Goal: Information Seeking & Learning: Find specific fact

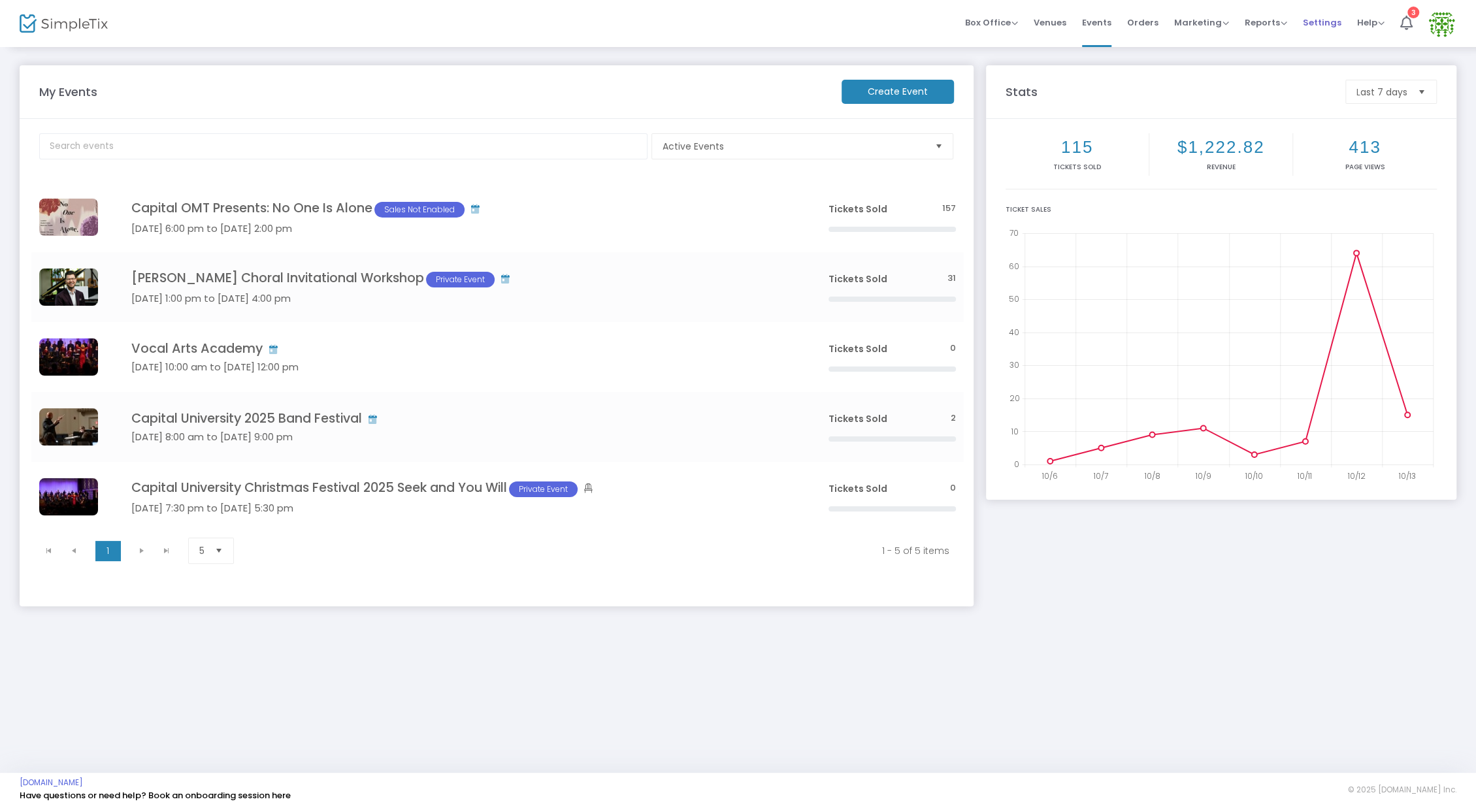
click at [1327, 24] on span "Settings" at bounding box center [1321, 22] width 38 height 33
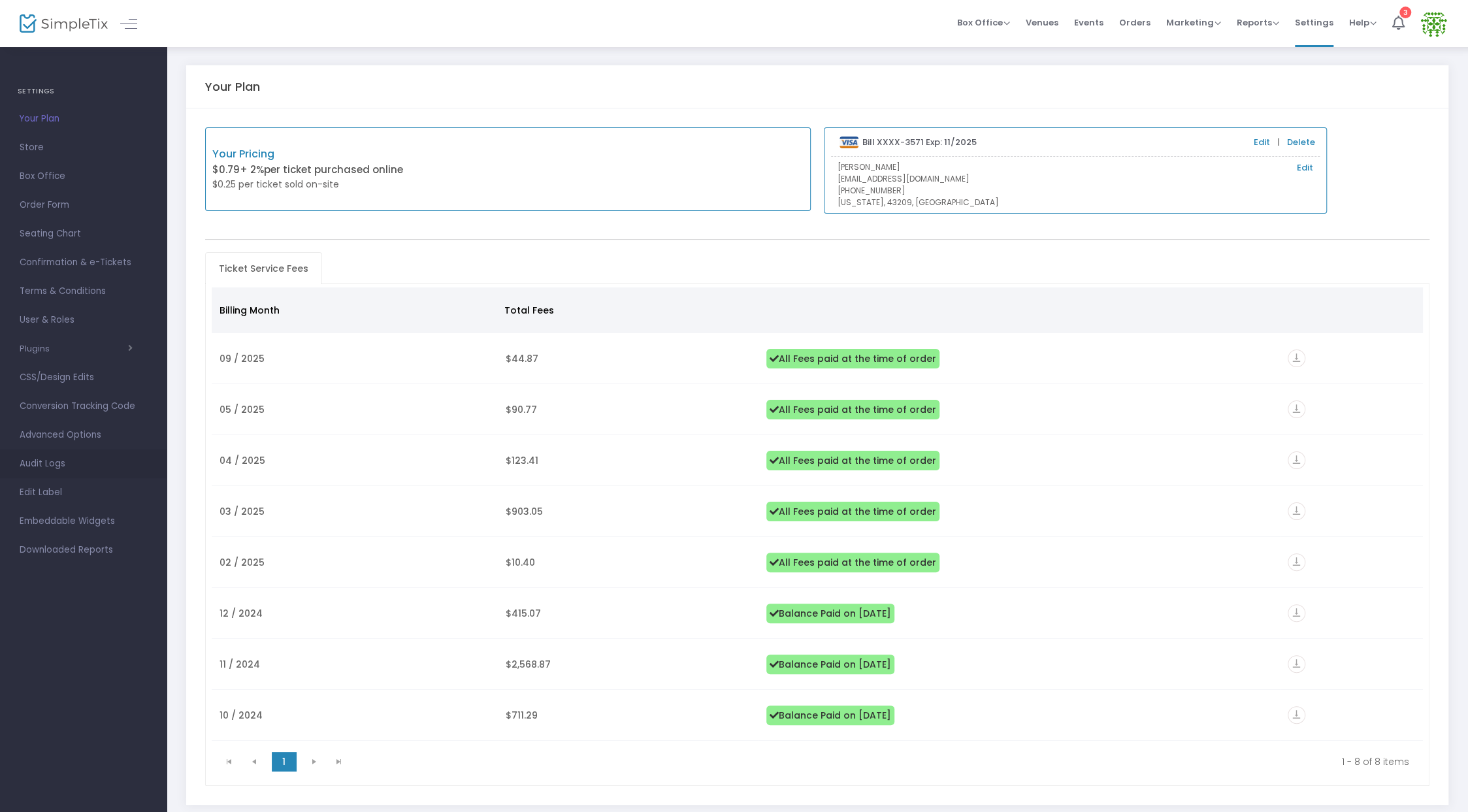
click at [84, 457] on span "Audit Logs" at bounding box center [83, 464] width 127 height 17
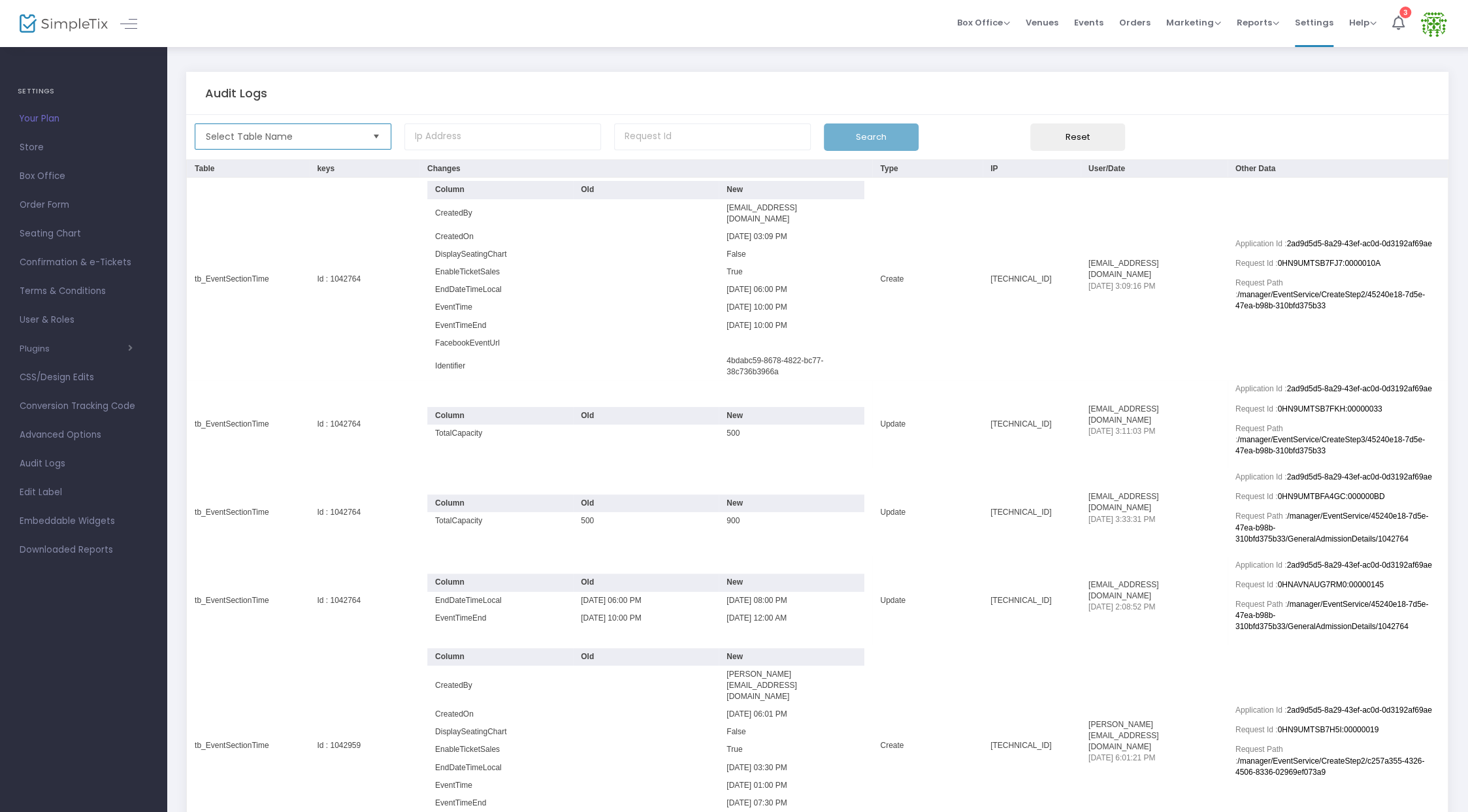
click at [323, 128] on span "Select Table Name" at bounding box center [284, 136] width 167 height 25
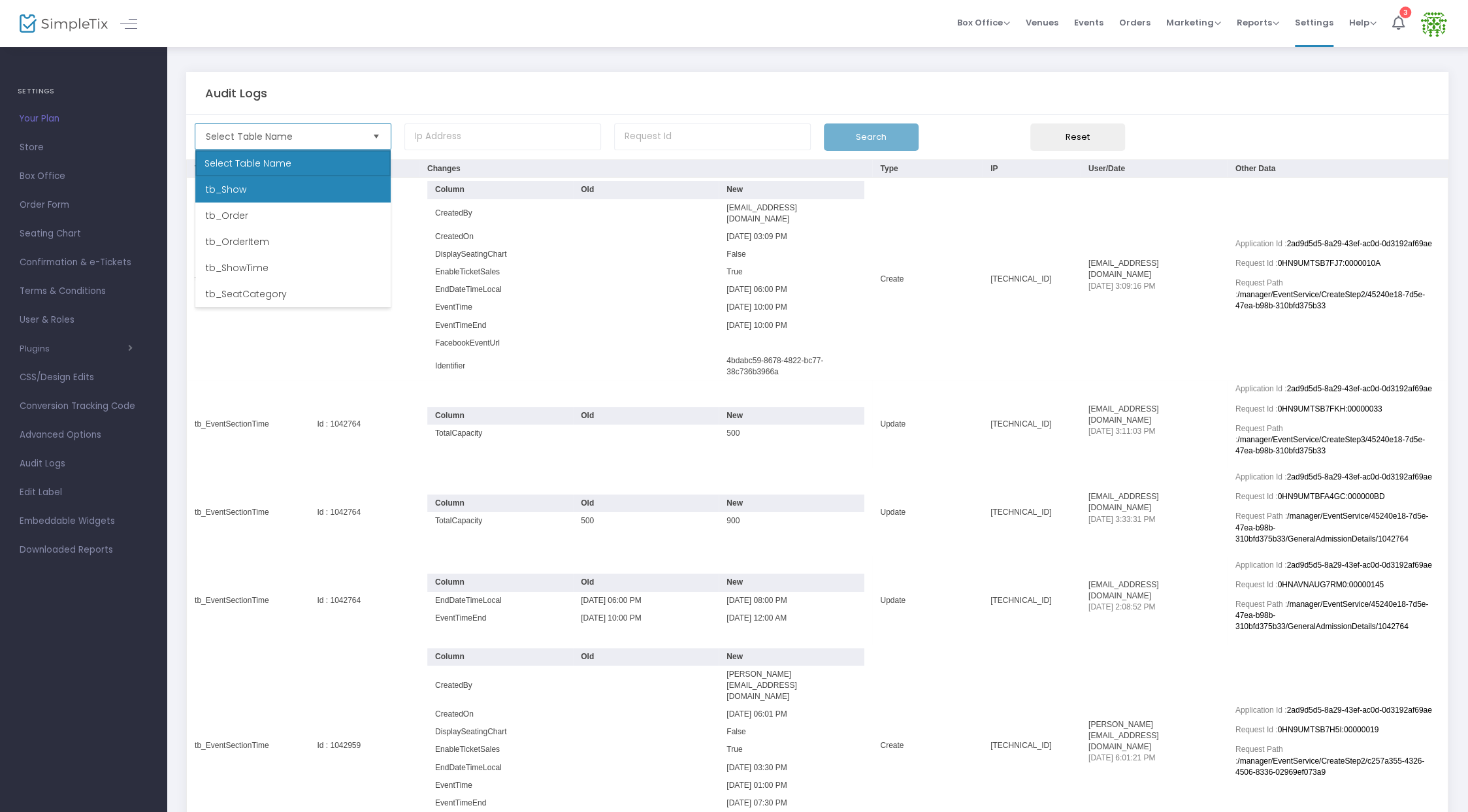
click at [313, 185] on li "tb_Show" at bounding box center [293, 189] width 195 height 26
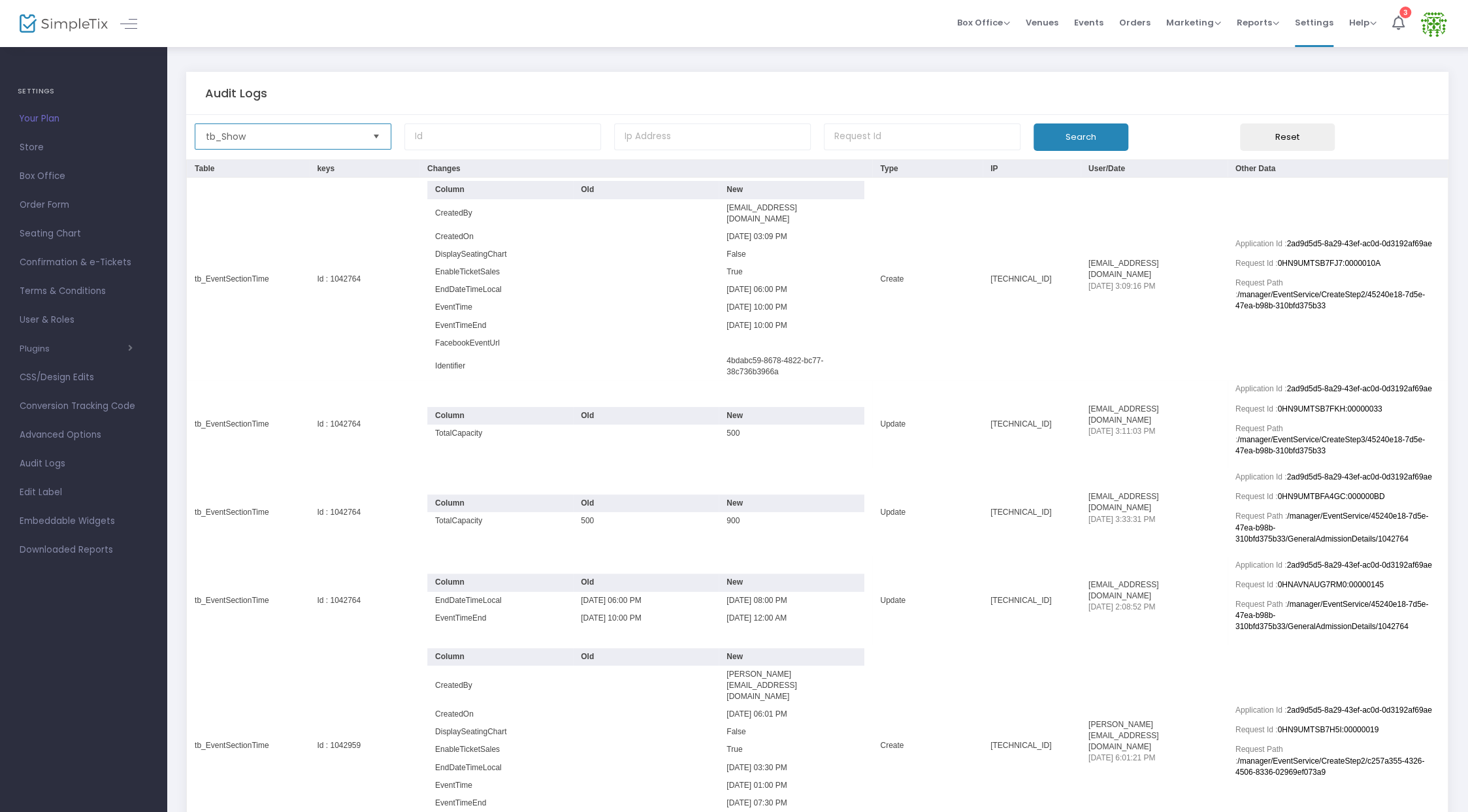
click at [318, 137] on span "tb_Show" at bounding box center [284, 136] width 156 height 13
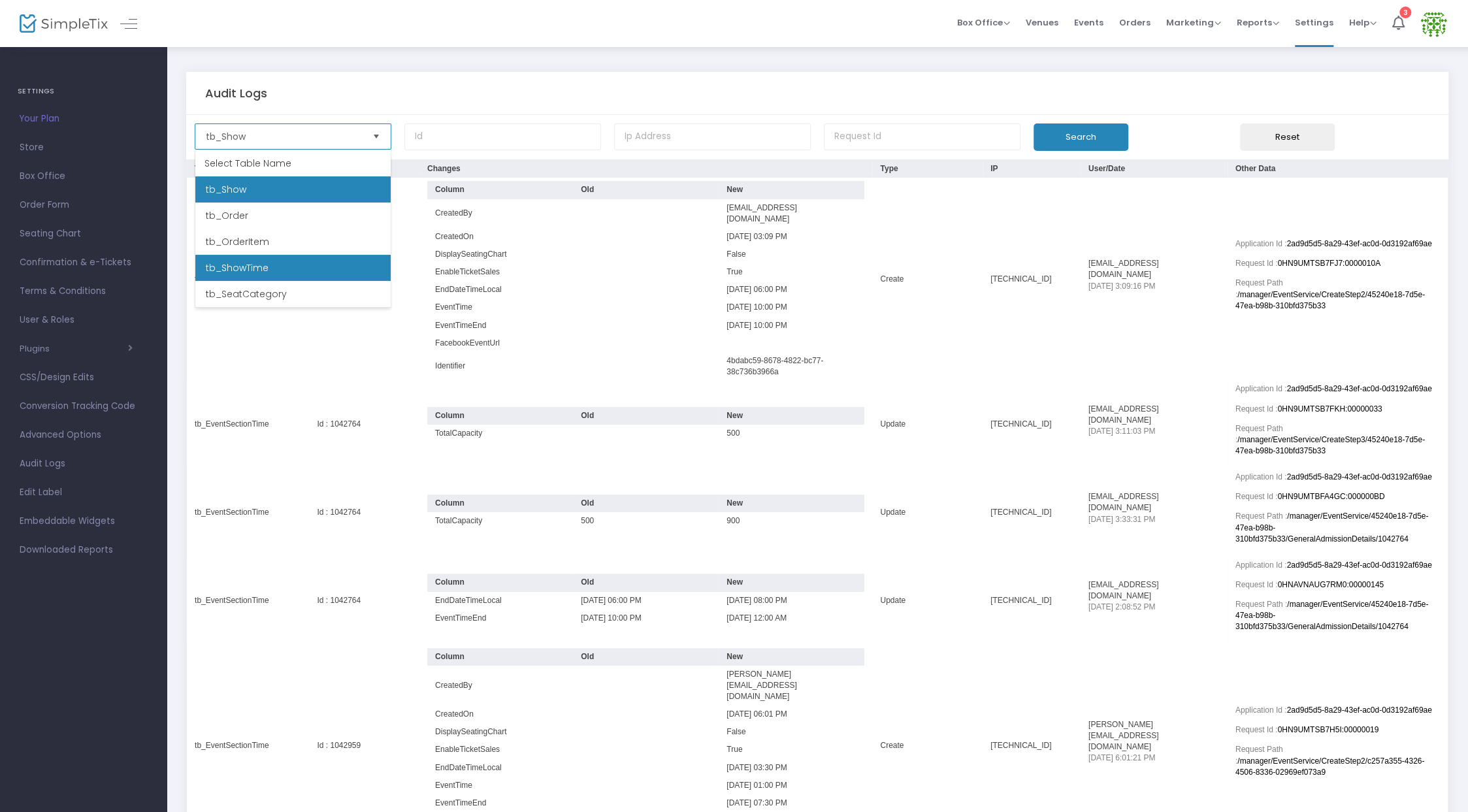
click at [275, 272] on li "tb_ShowTime" at bounding box center [293, 268] width 195 height 26
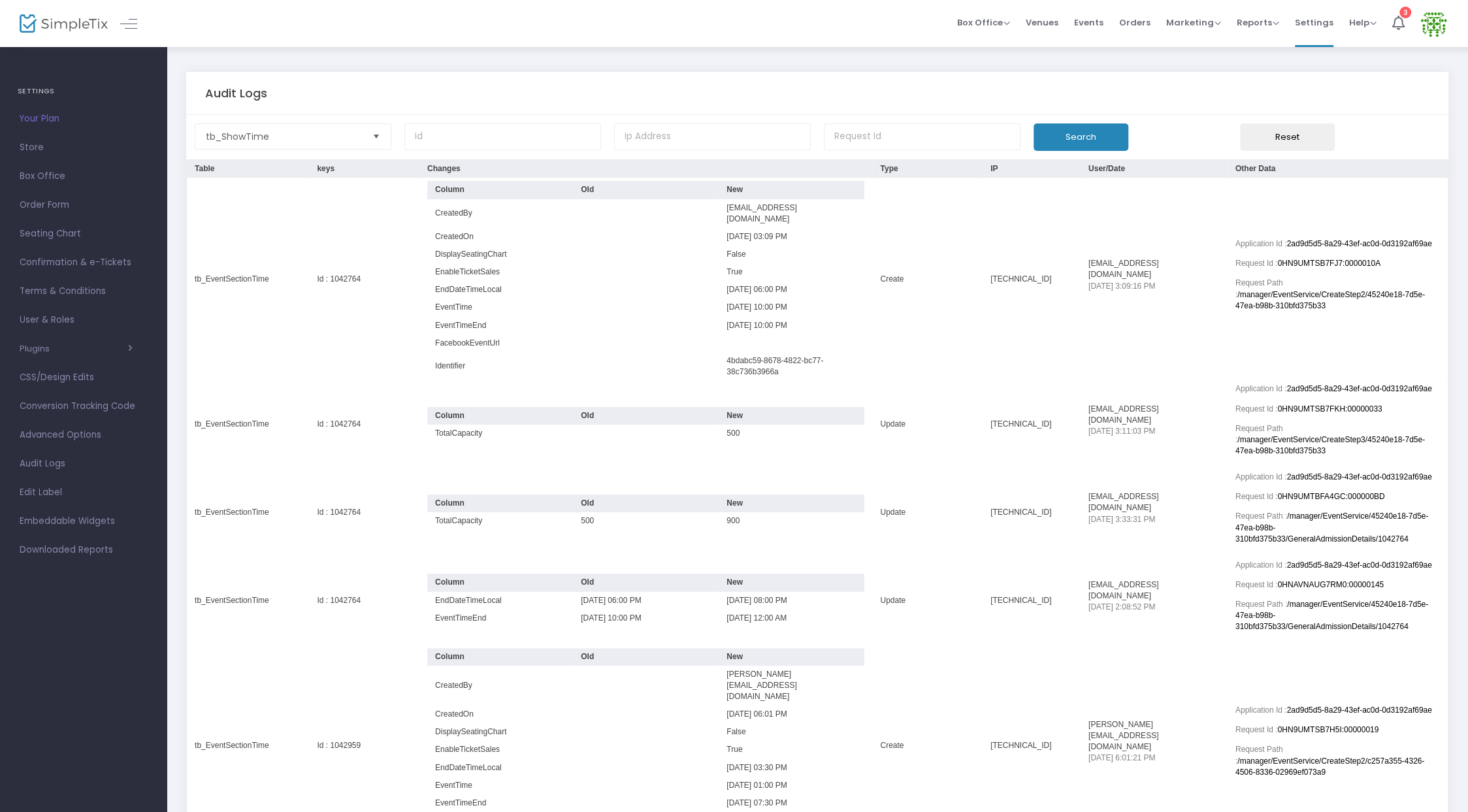
click at [1093, 135] on button "Search" at bounding box center [1081, 137] width 95 height 27
click at [369, 139] on span "Select" at bounding box center [376, 136] width 21 height 21
click at [330, 128] on span "tb_ShowTime" at bounding box center [284, 136] width 167 height 25
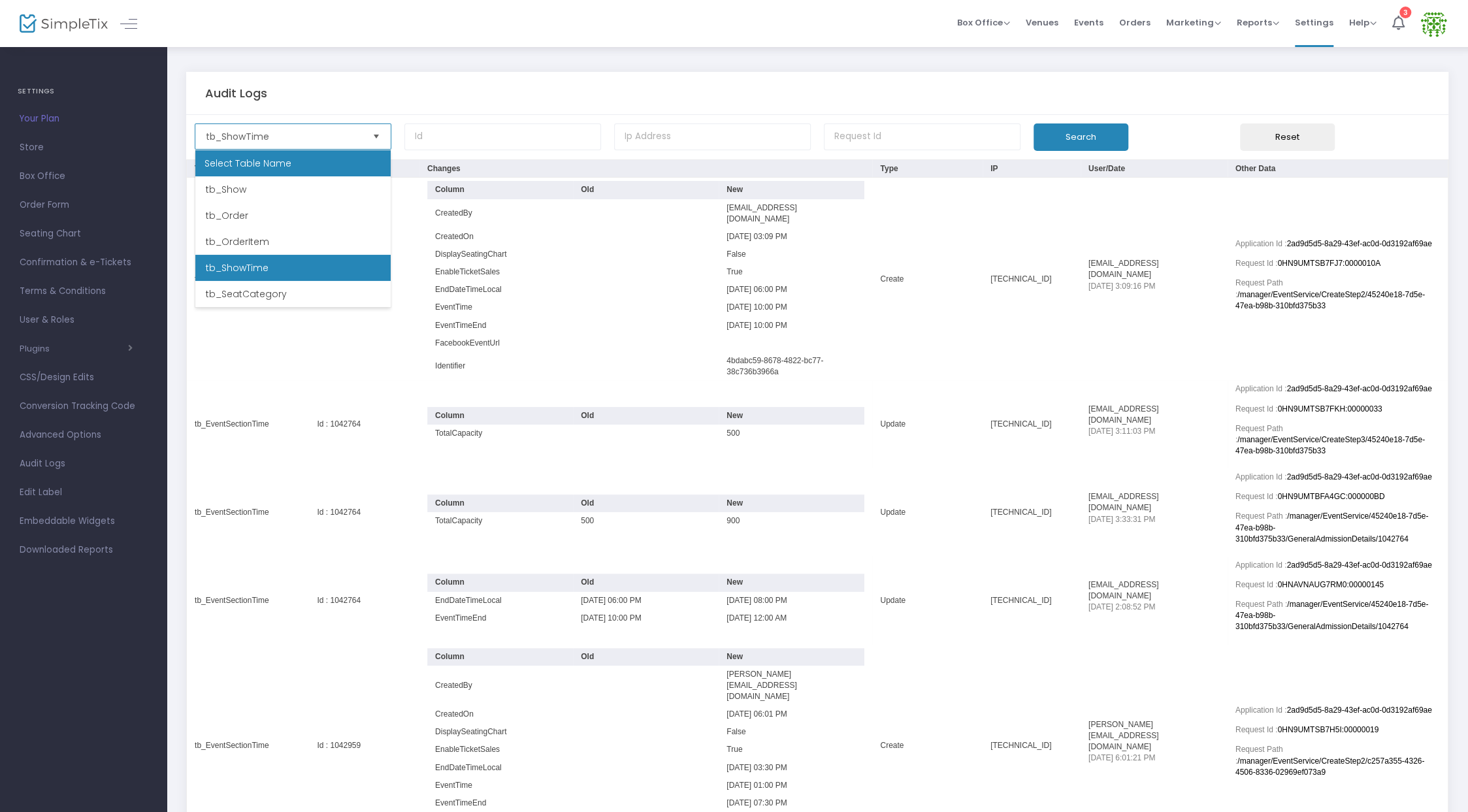
click at [325, 162] on div "Select Table Name" at bounding box center [293, 163] width 195 height 26
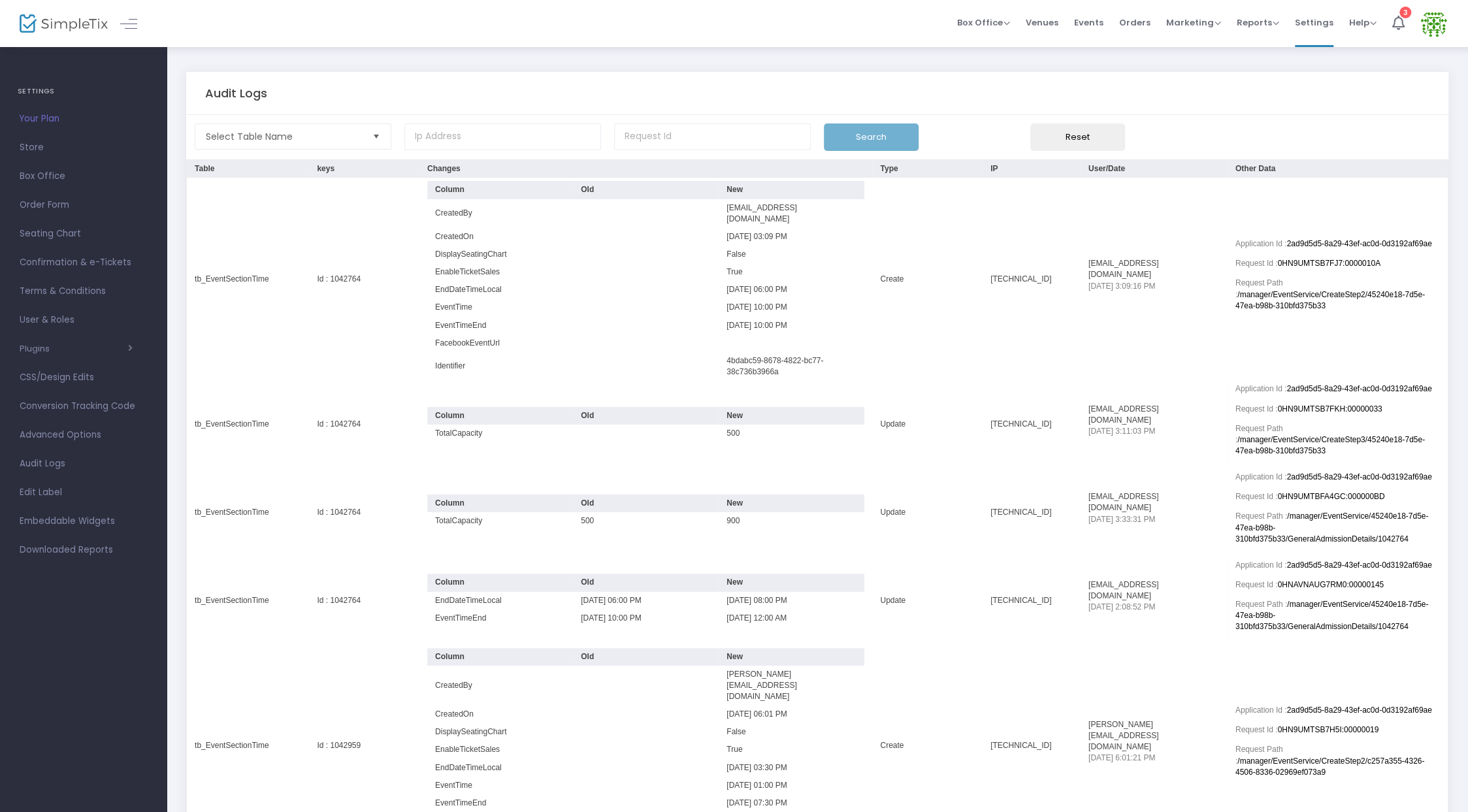
click at [882, 142] on div "Search" at bounding box center [922, 137] width 210 height 27
click at [296, 131] on span "Select Table Name" at bounding box center [284, 136] width 156 height 13
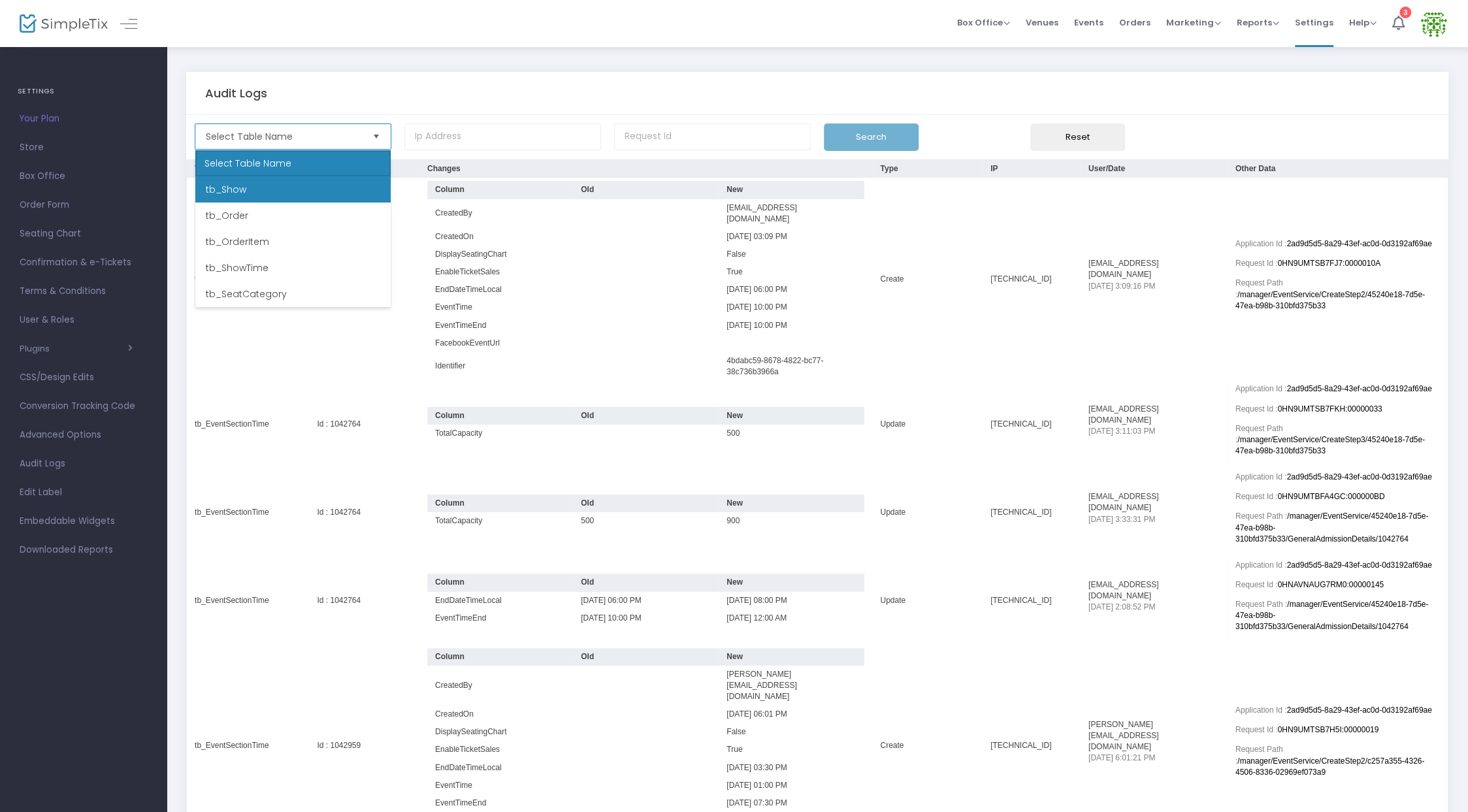
click at [248, 188] on li "tb_Show" at bounding box center [293, 189] width 195 height 26
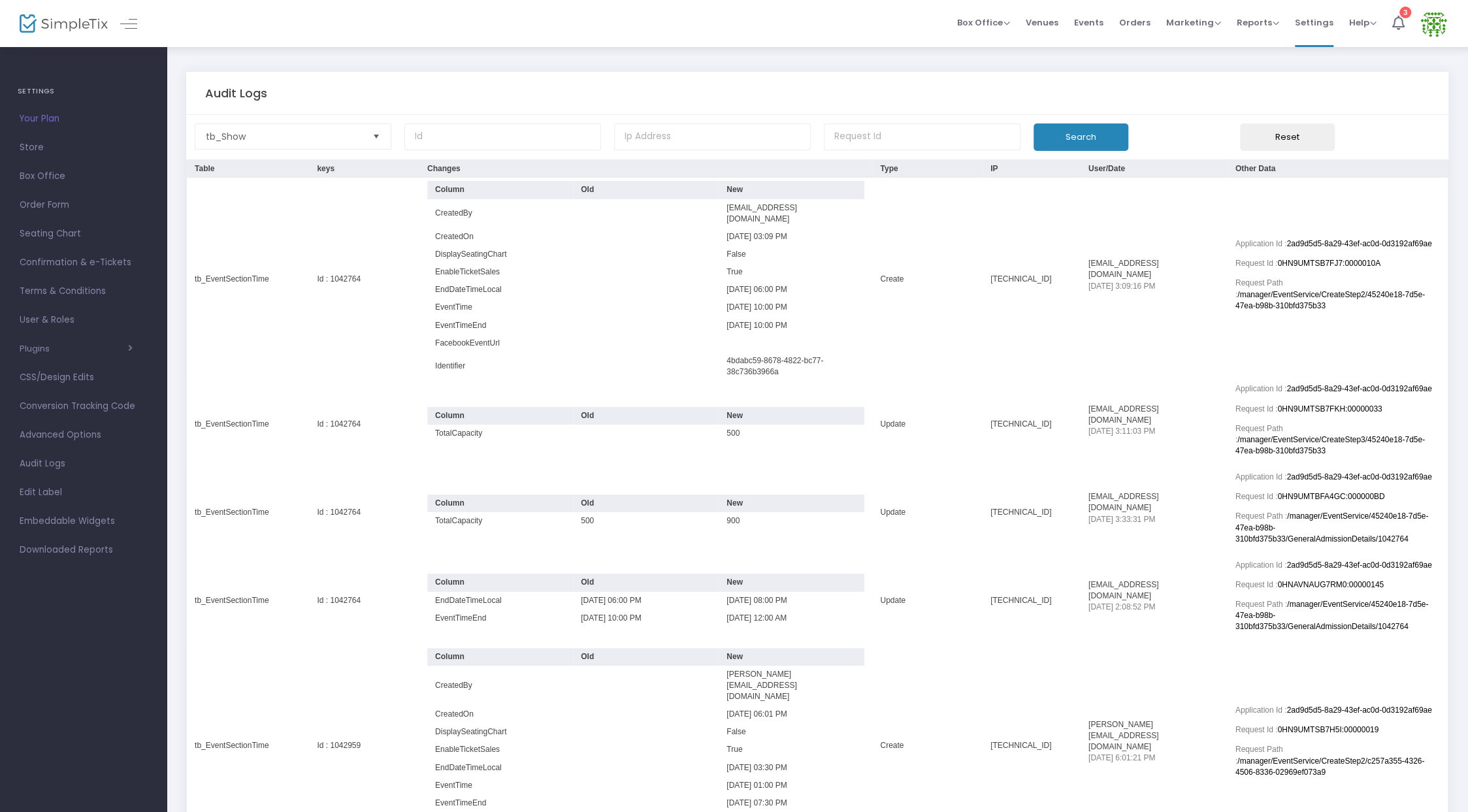
click at [1052, 137] on button "Search" at bounding box center [1081, 137] width 95 height 27
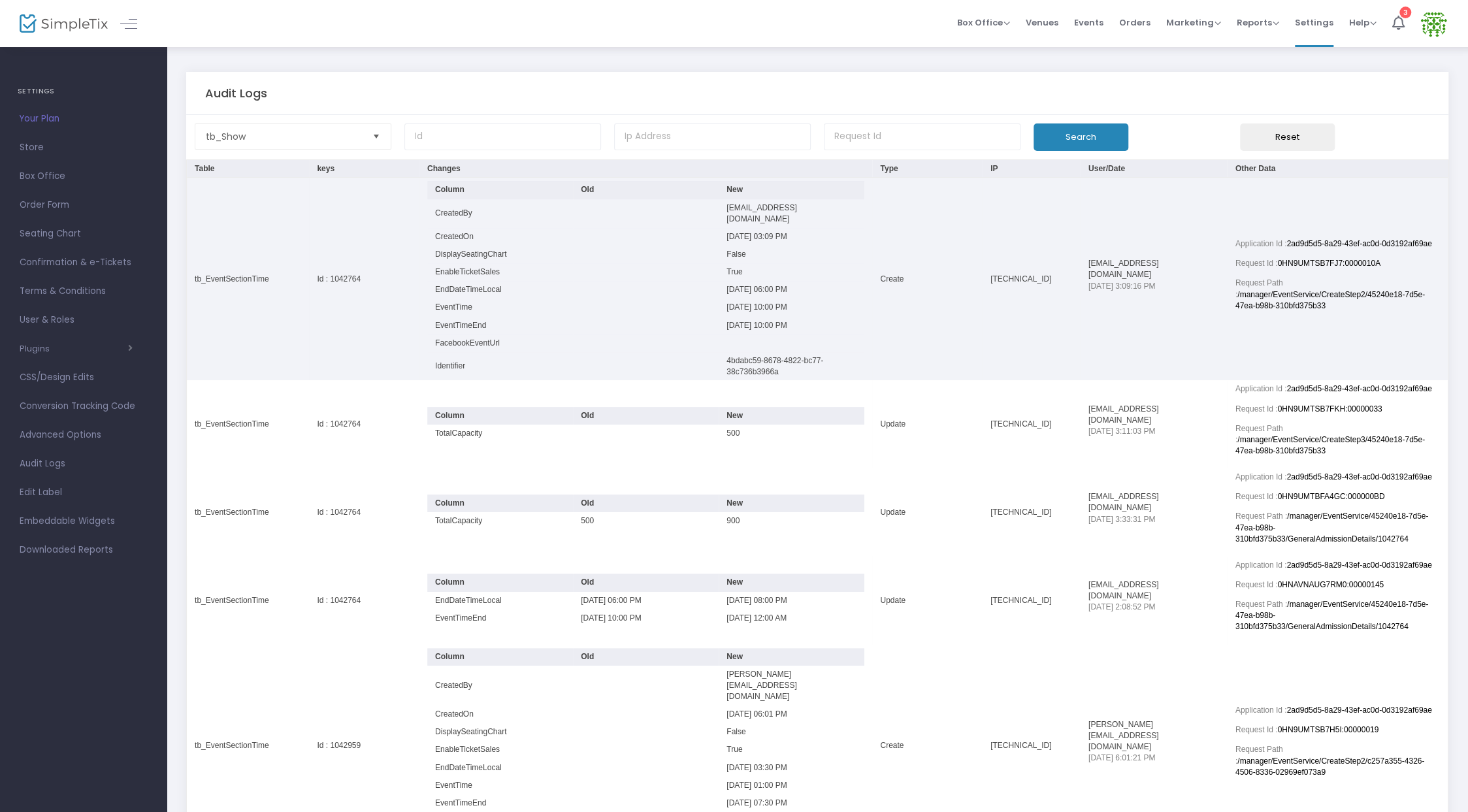
click at [592, 265] on td "Data table" at bounding box center [645, 272] width 145 height 18
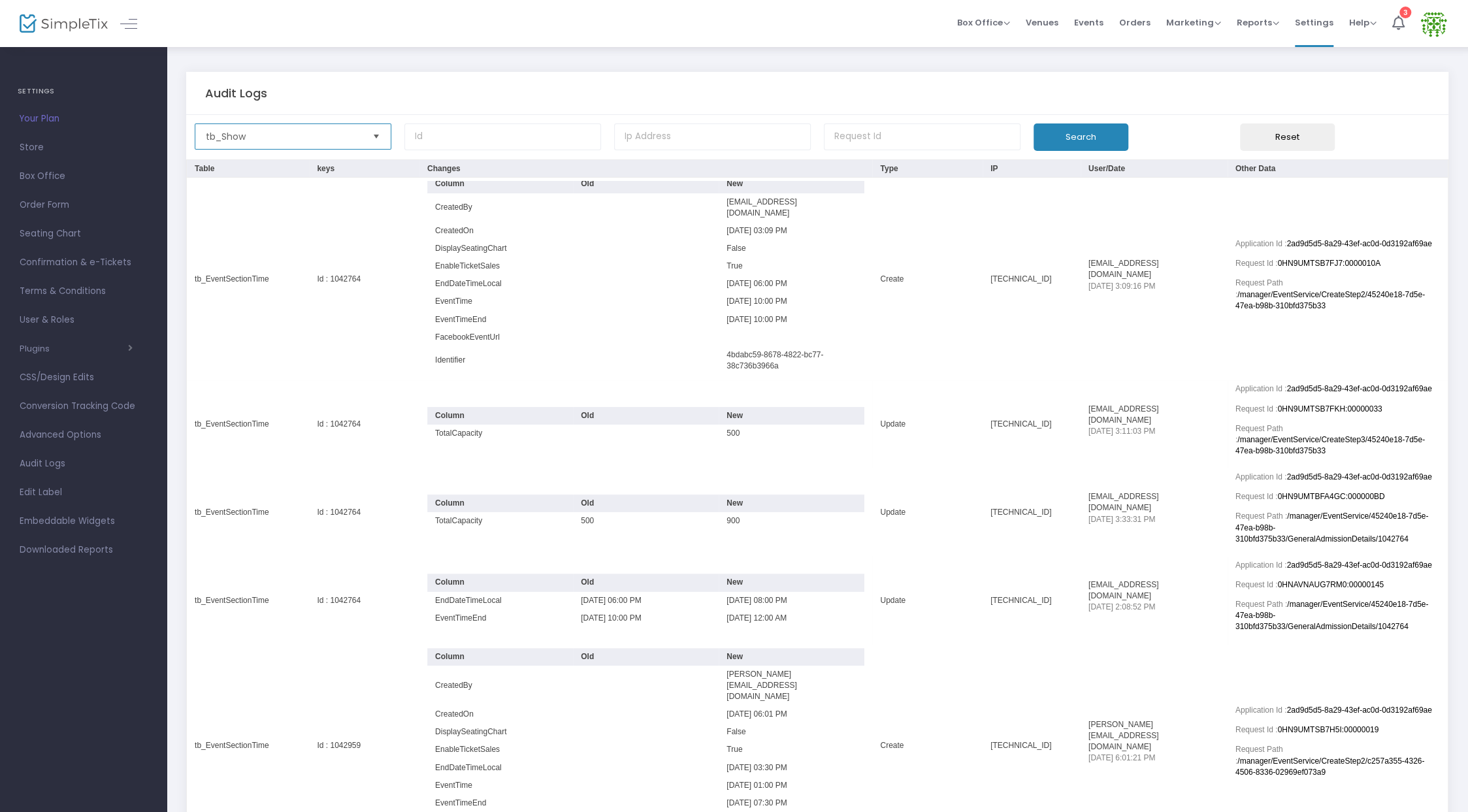
click at [325, 137] on span "tb_Show" at bounding box center [284, 136] width 156 height 13
click at [356, 236] on li "tb_ShowTime" at bounding box center [293, 234] width 195 height 26
click at [1083, 141] on button "Search" at bounding box center [1081, 137] width 95 height 27
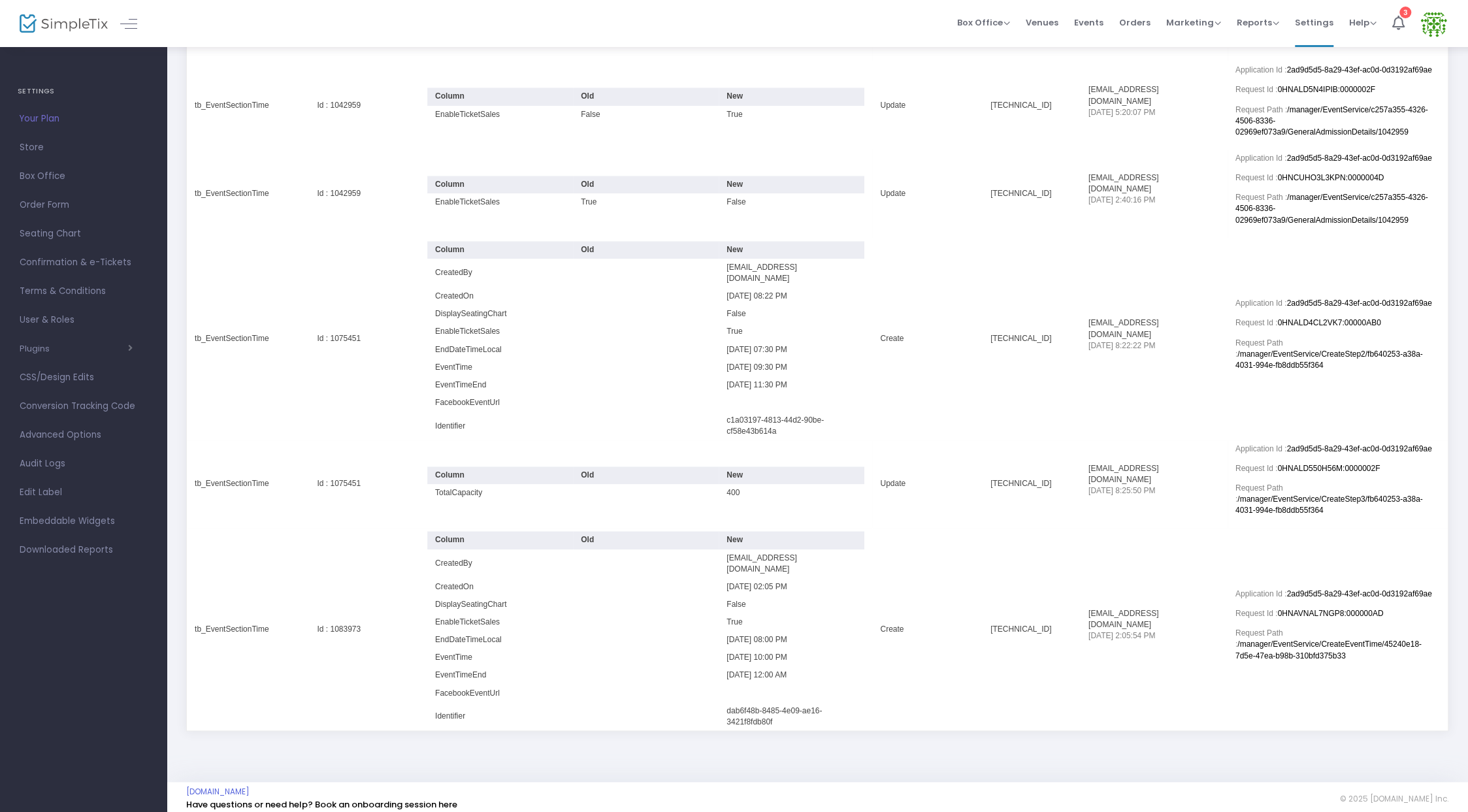
scroll to position [882, 0]
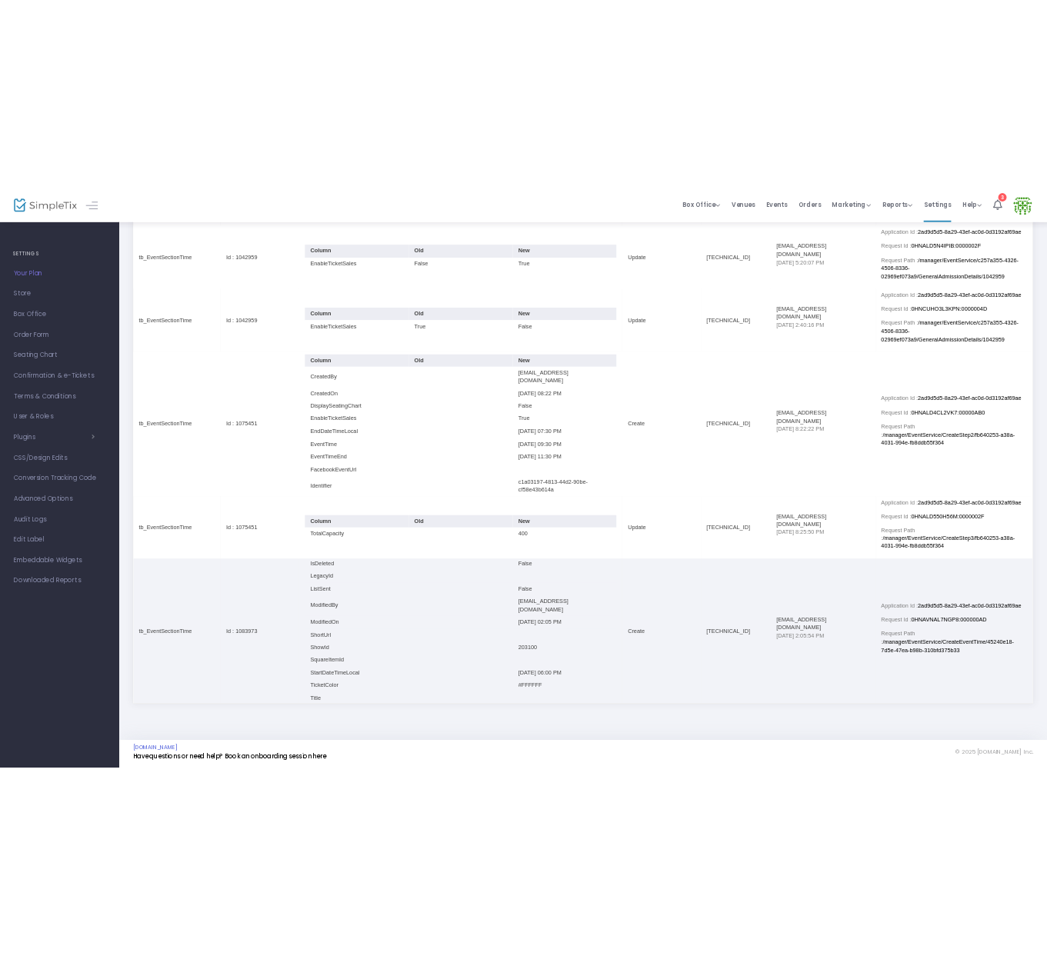
scroll to position [304, 0]
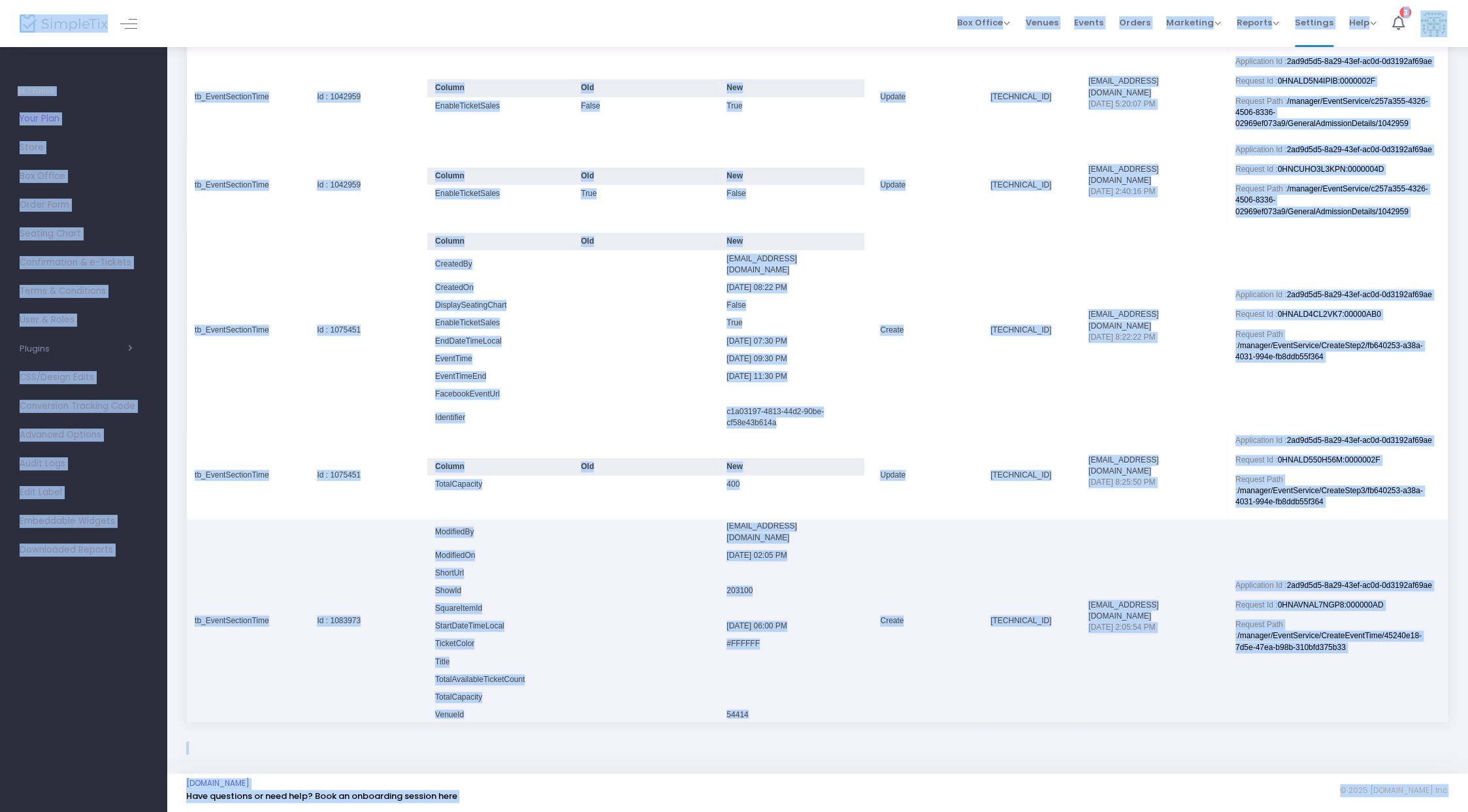
copy body "Box Office Sell Tickets Bookings Sell Season Pass Venues Memberships Events Ord…"
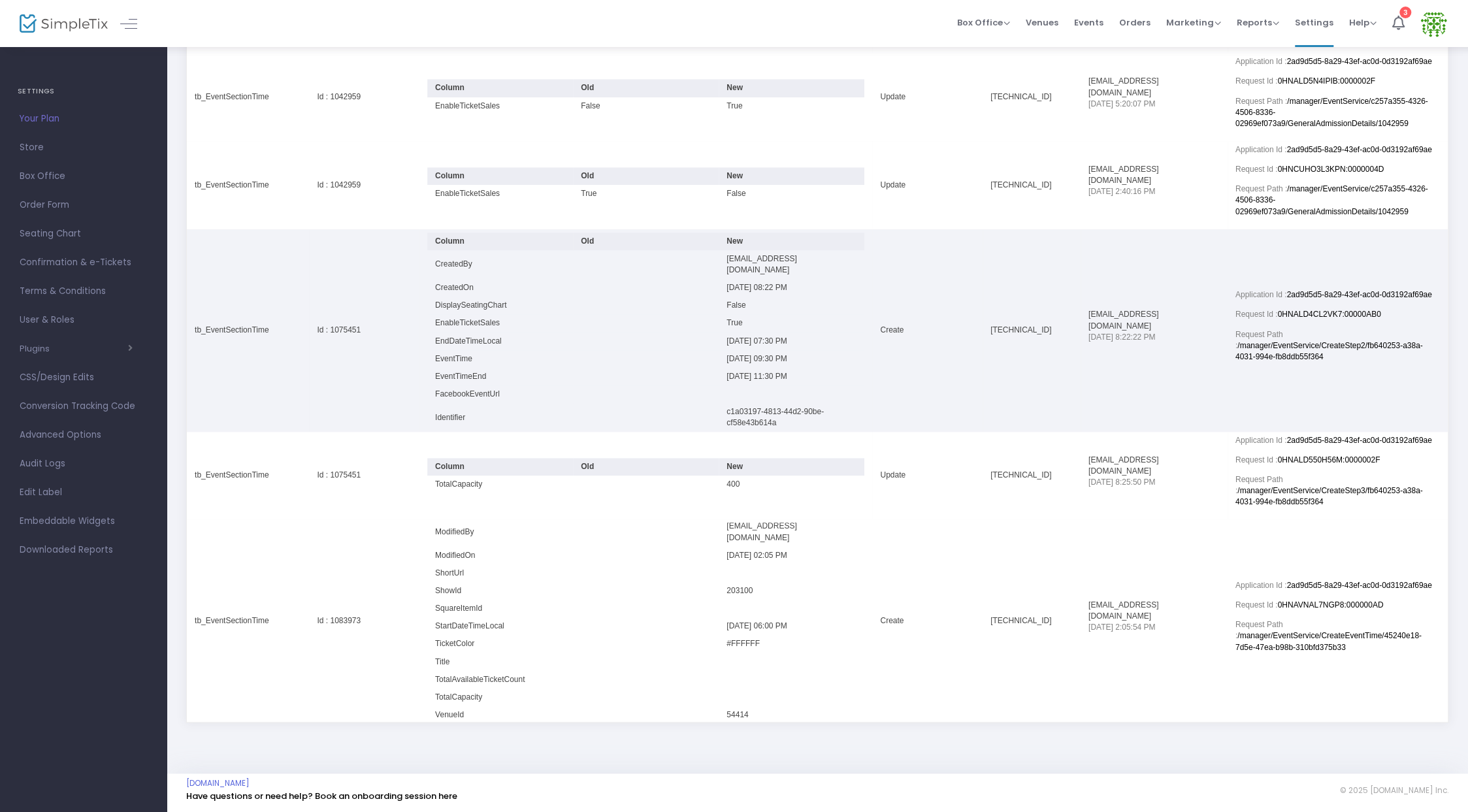
scroll to position [0, 0]
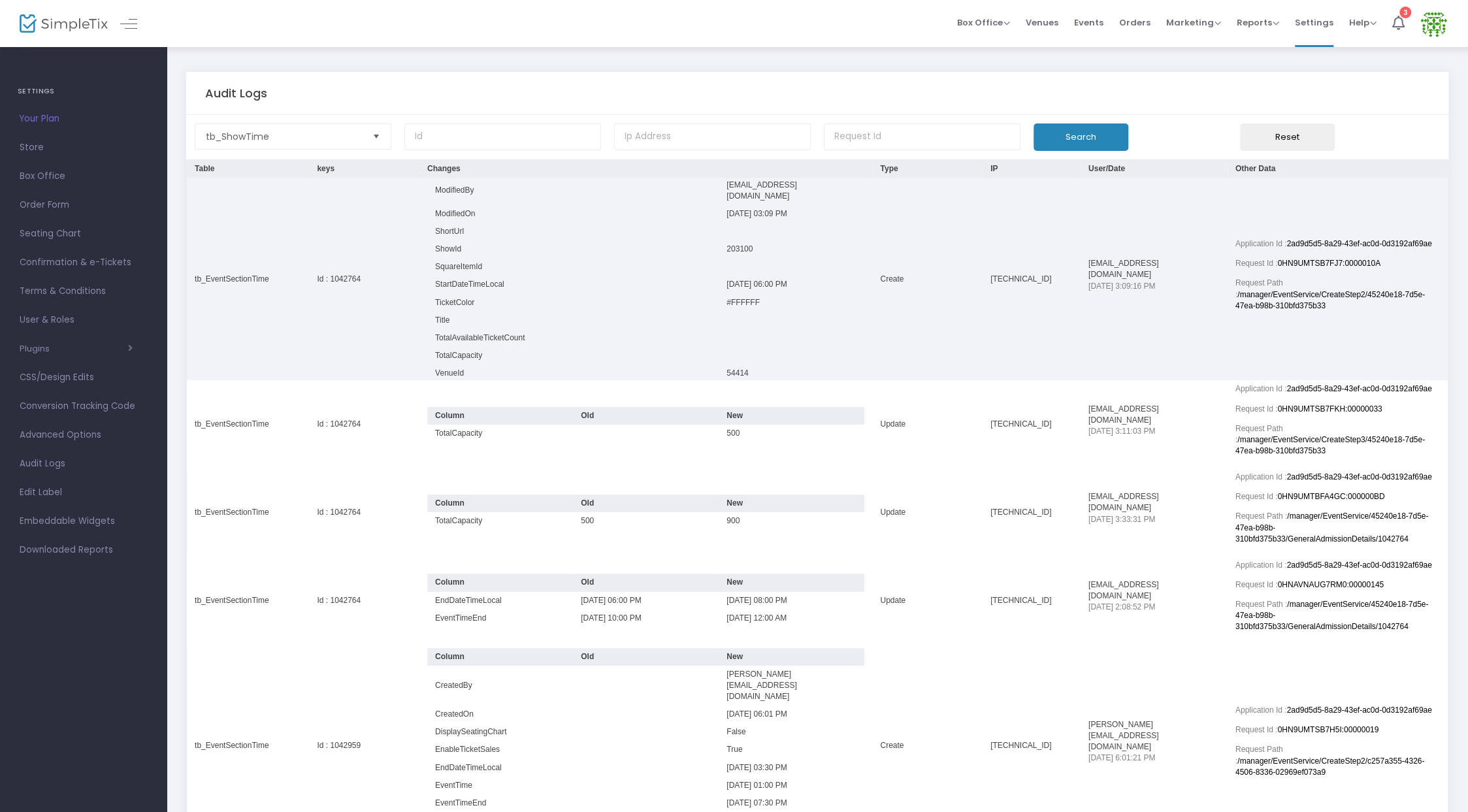
click at [633, 382] on td "Data table" at bounding box center [645, 391] width 145 height 18
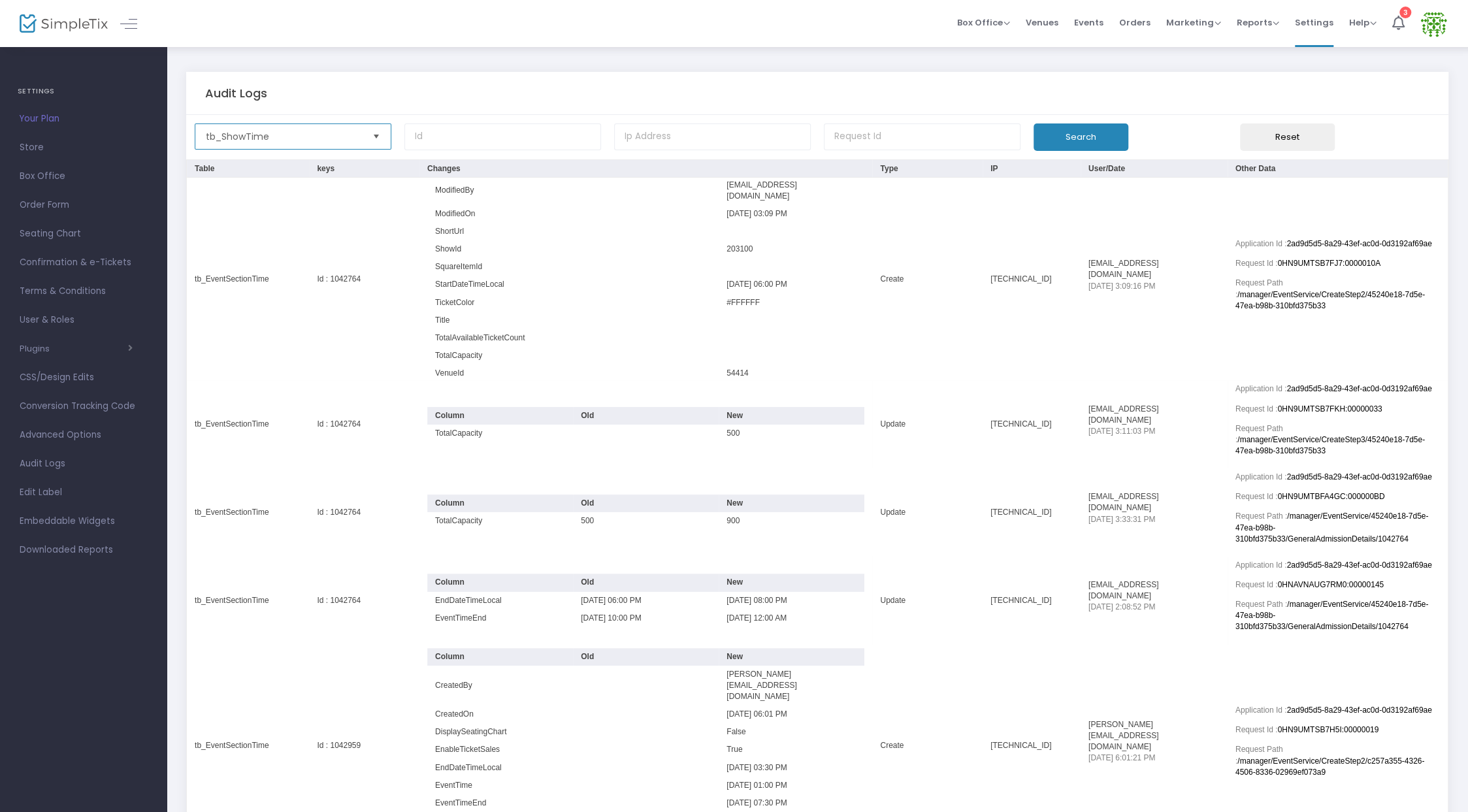
click at [335, 133] on span "tb_ShowTime" at bounding box center [284, 136] width 156 height 13
click at [728, 93] on div "Audit Logs" at bounding box center [817, 93] width 1225 height 14
click at [506, 134] on input at bounding box center [502, 137] width 196 height 27
click at [78, 29] on img at bounding box center [64, 24] width 88 height 19
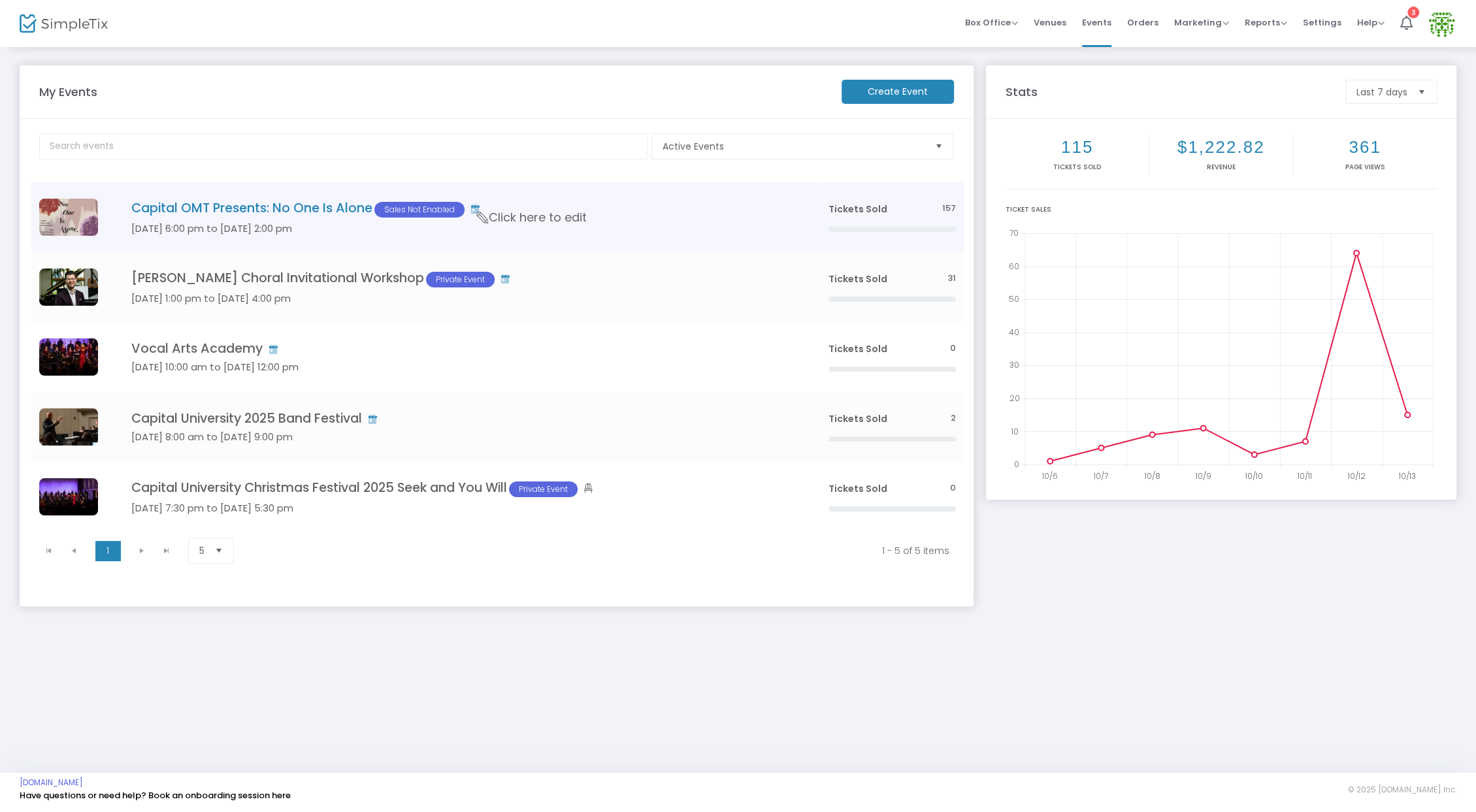
click at [318, 240] on td "Capital OMT Presents: No One Is Alone Sales Not Enabled [DATE] 6:00 pm to [DATE…" at bounding box center [460, 217] width 720 height 70
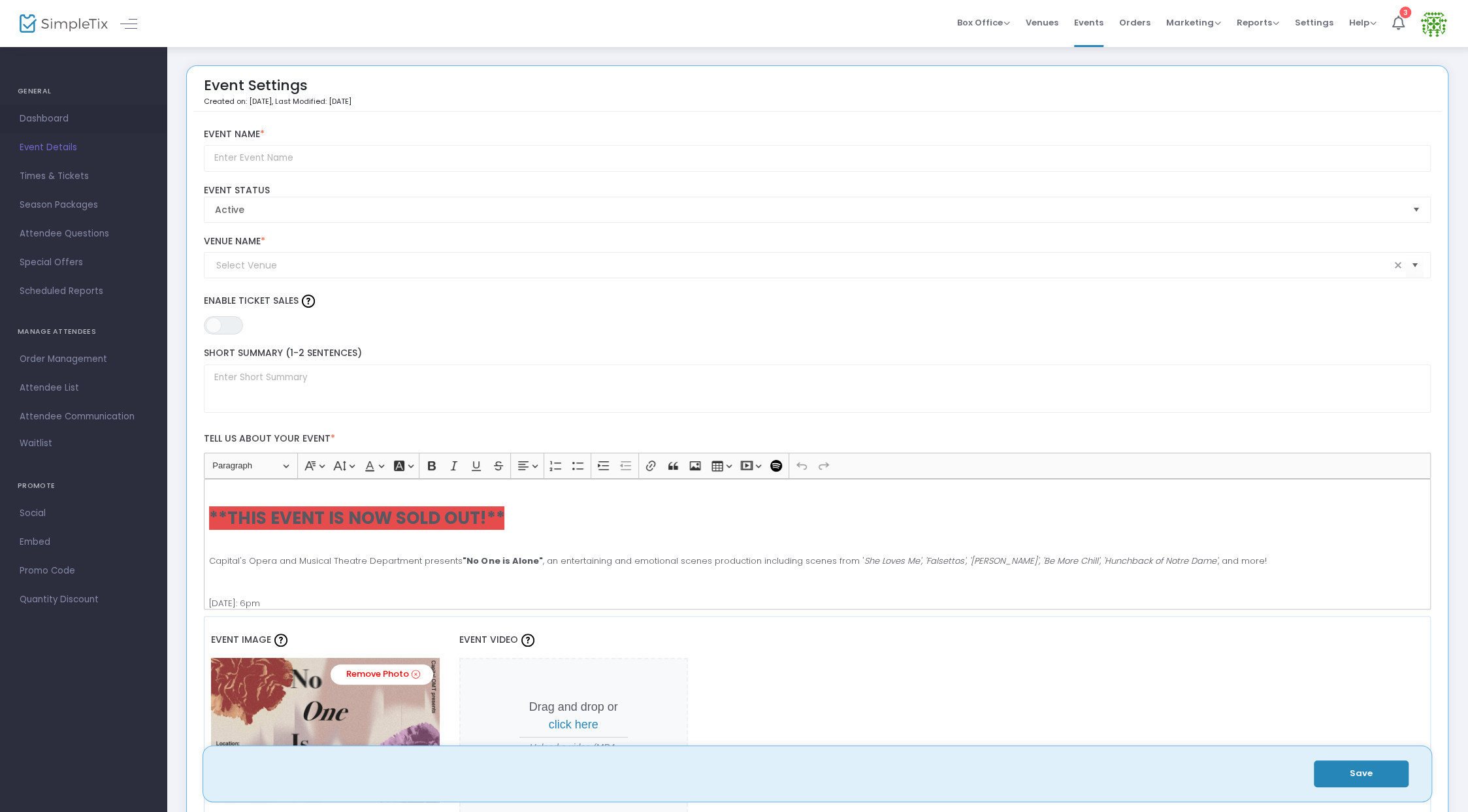
click at [76, 123] on span "Dashboard" at bounding box center [83, 119] width 127 height 17
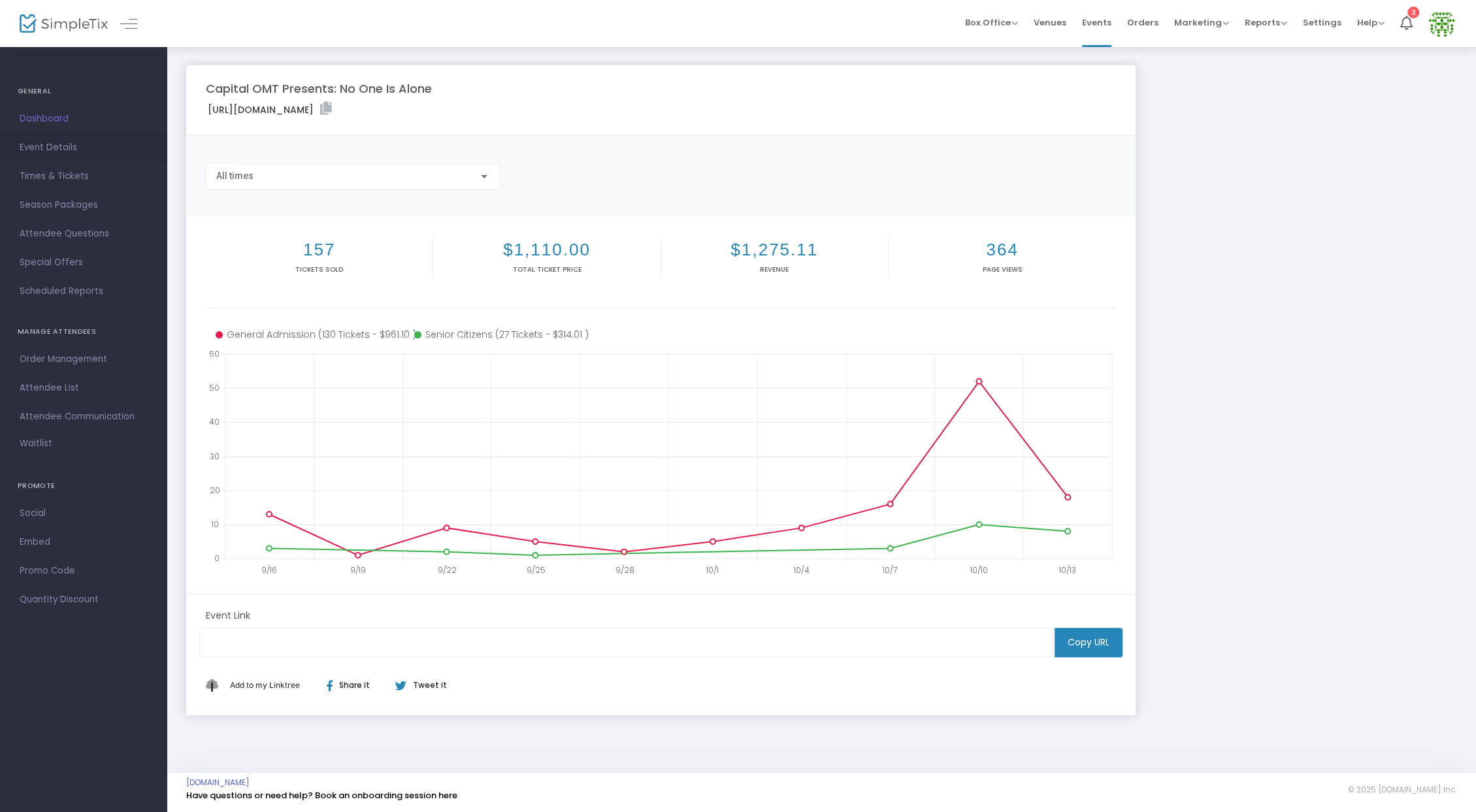
click at [86, 154] on span "Event Details" at bounding box center [83, 148] width 127 height 17
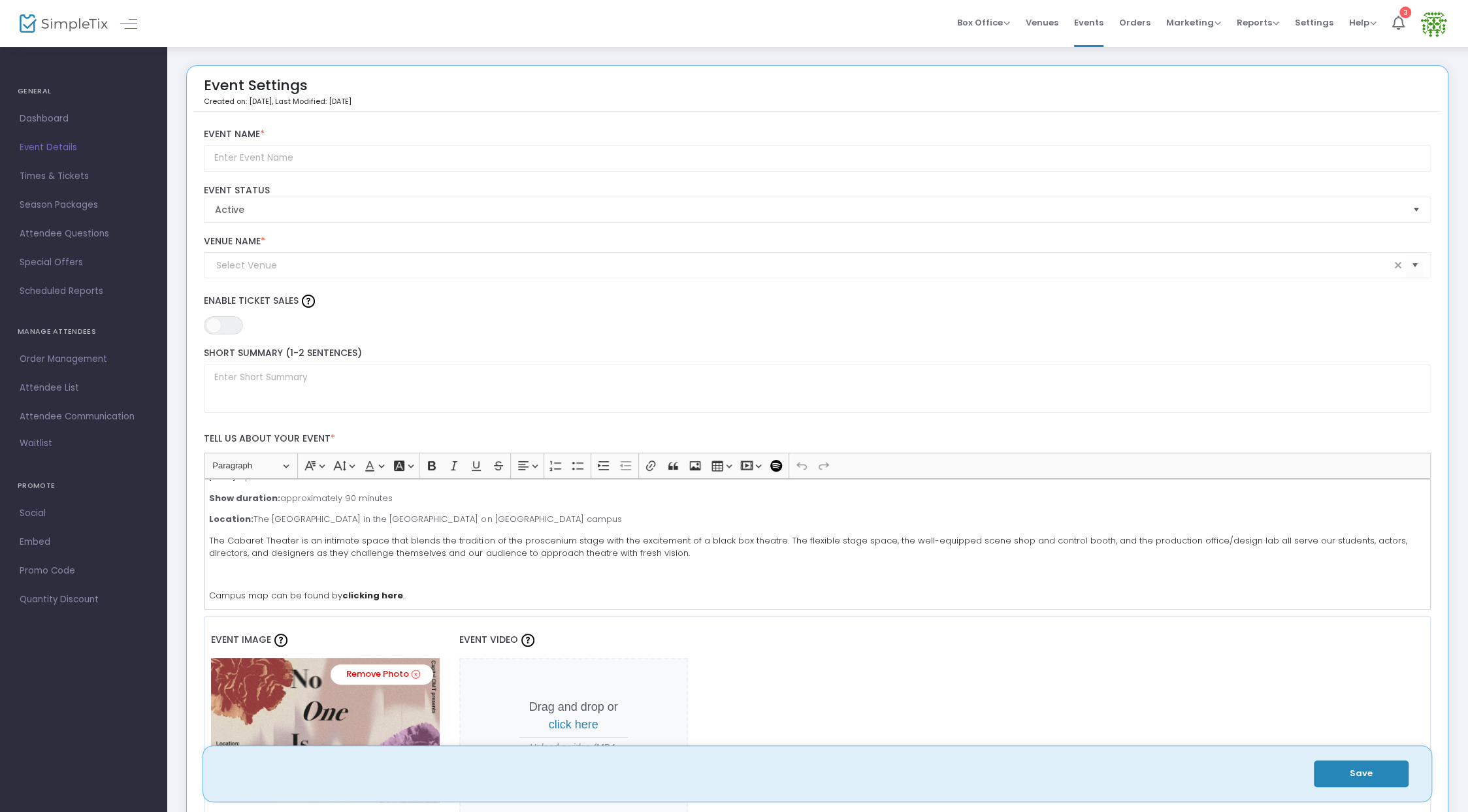
click at [81, 24] on img at bounding box center [64, 24] width 88 height 19
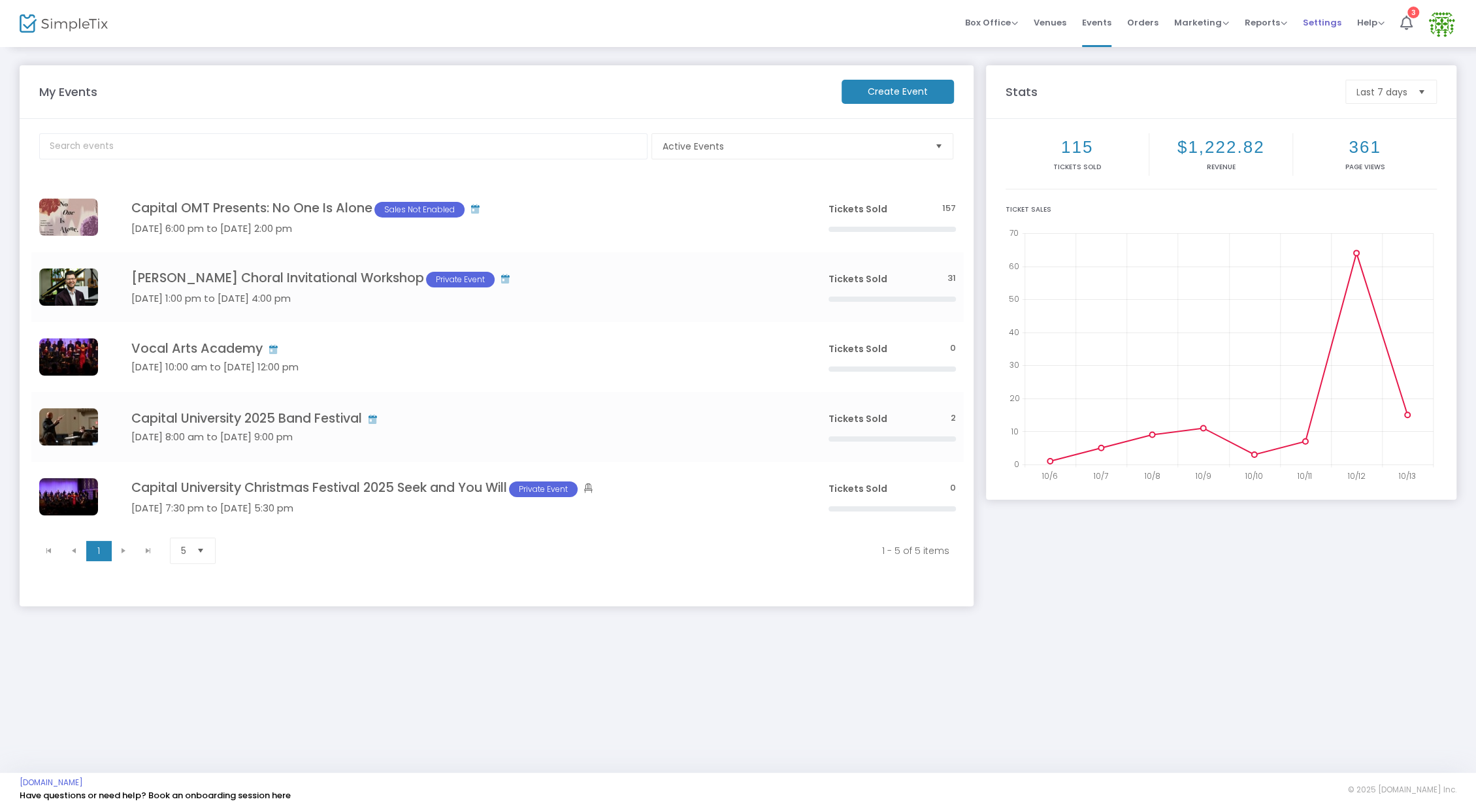
click at [1340, 27] on li "Settings" at bounding box center [1322, 23] width 54 height 47
click at [1326, 27] on span "Settings" at bounding box center [1321, 22] width 38 height 33
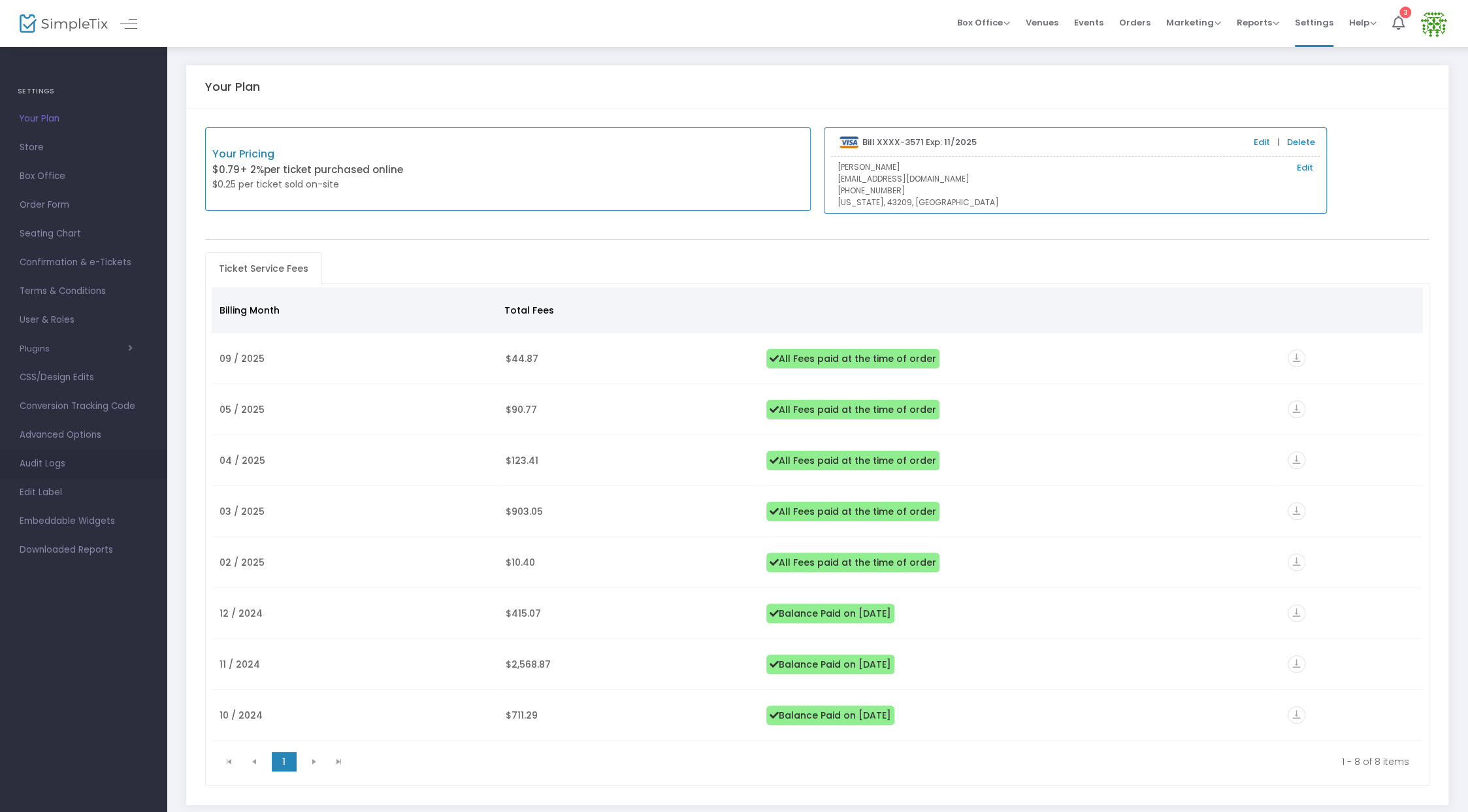
click at [58, 460] on span "Audit Logs" at bounding box center [83, 464] width 127 height 17
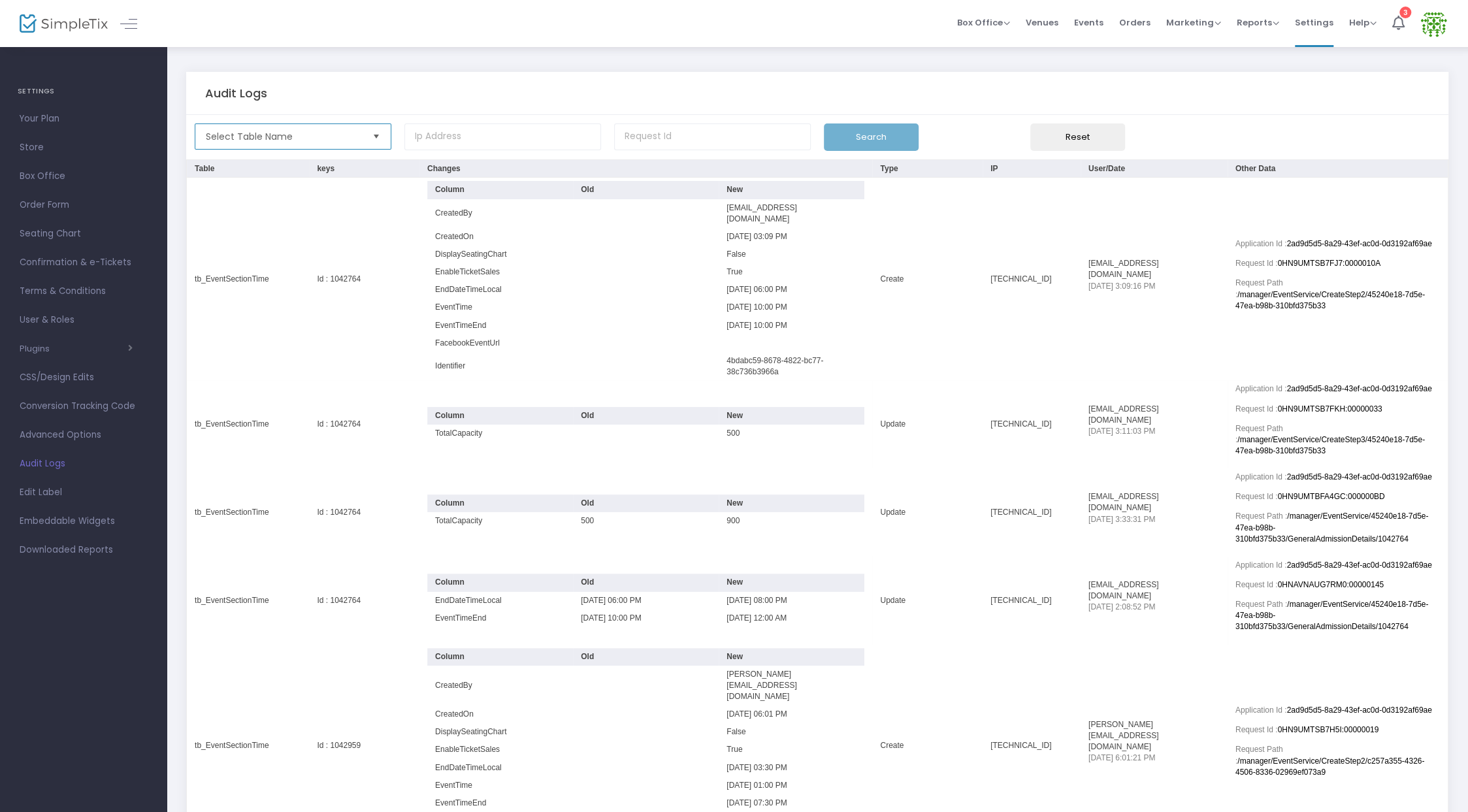
click at [336, 146] on span "Select Table Name" at bounding box center [284, 136] width 167 height 25
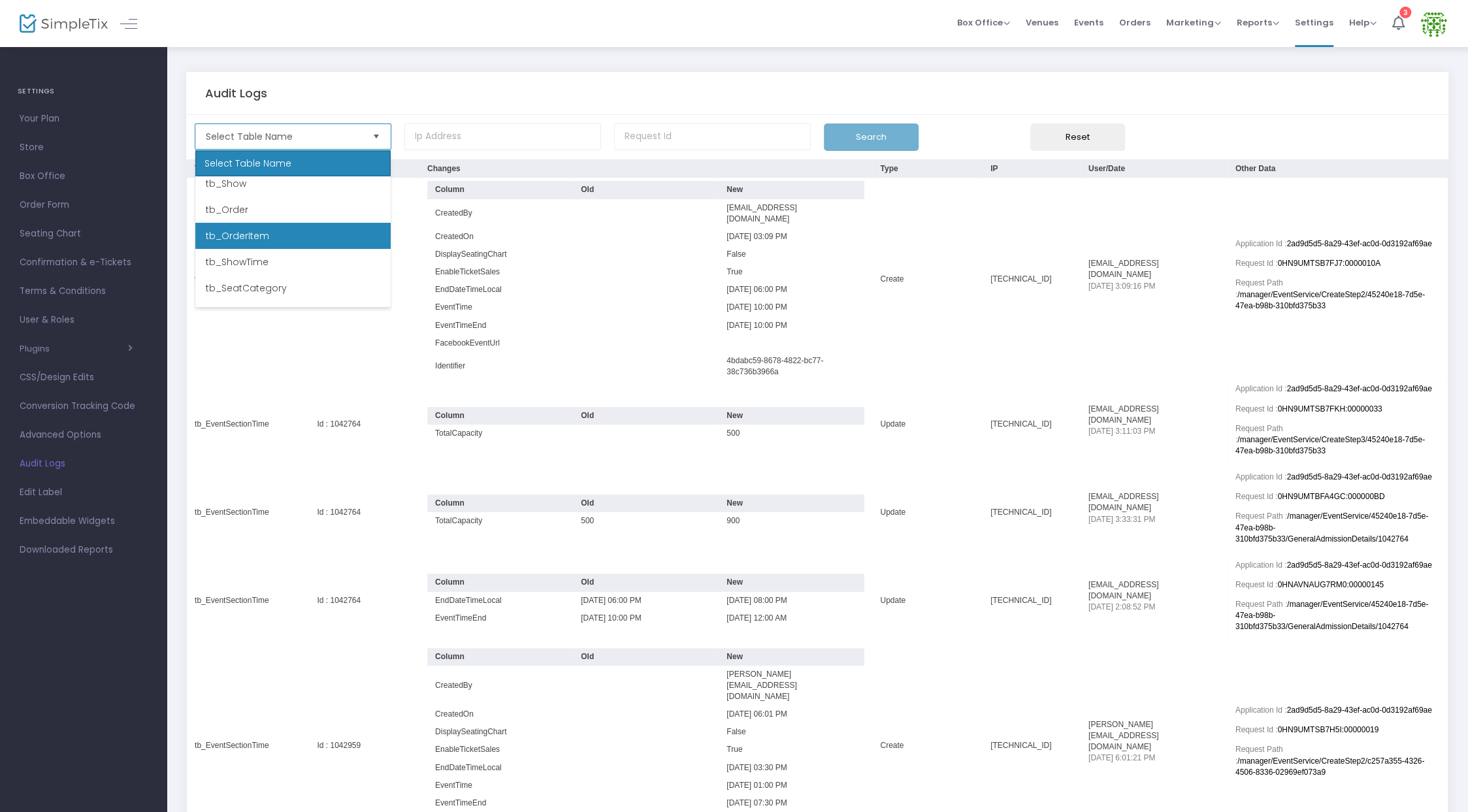
scroll to position [10, 0]
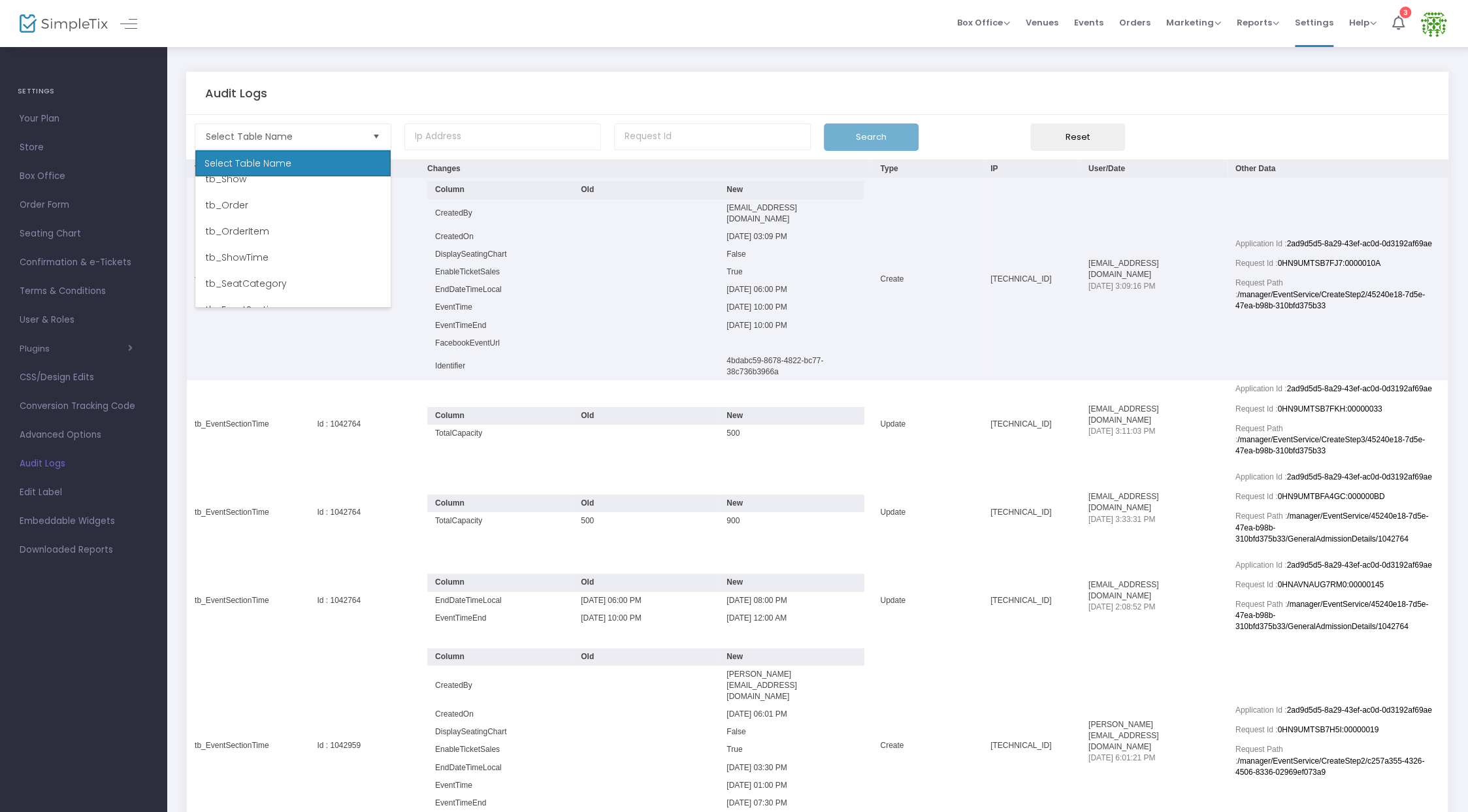
click at [573, 356] on td "Data table" at bounding box center [645, 366] width 145 height 29
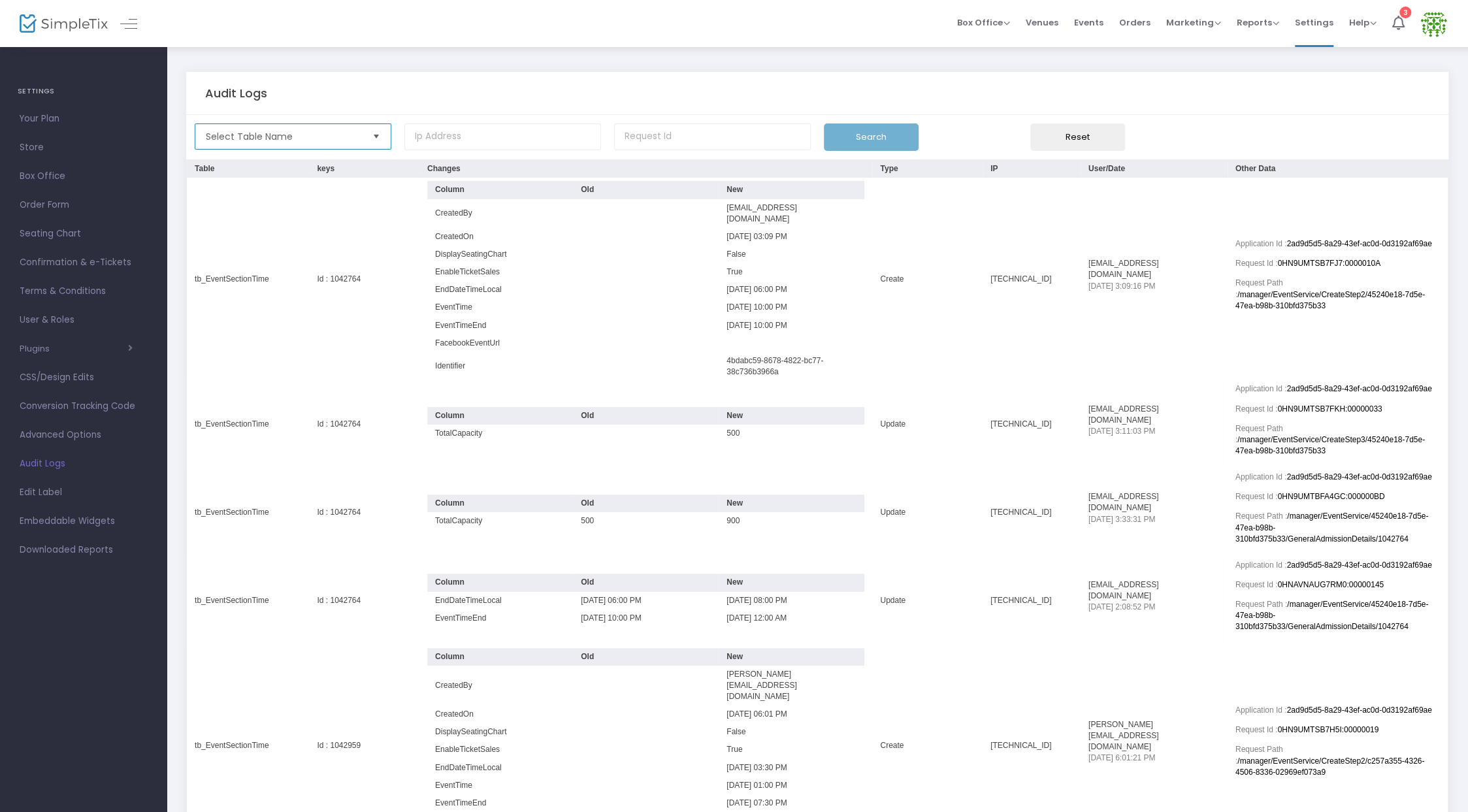
click at [302, 144] on span "Select Table Name" at bounding box center [284, 136] width 167 height 25
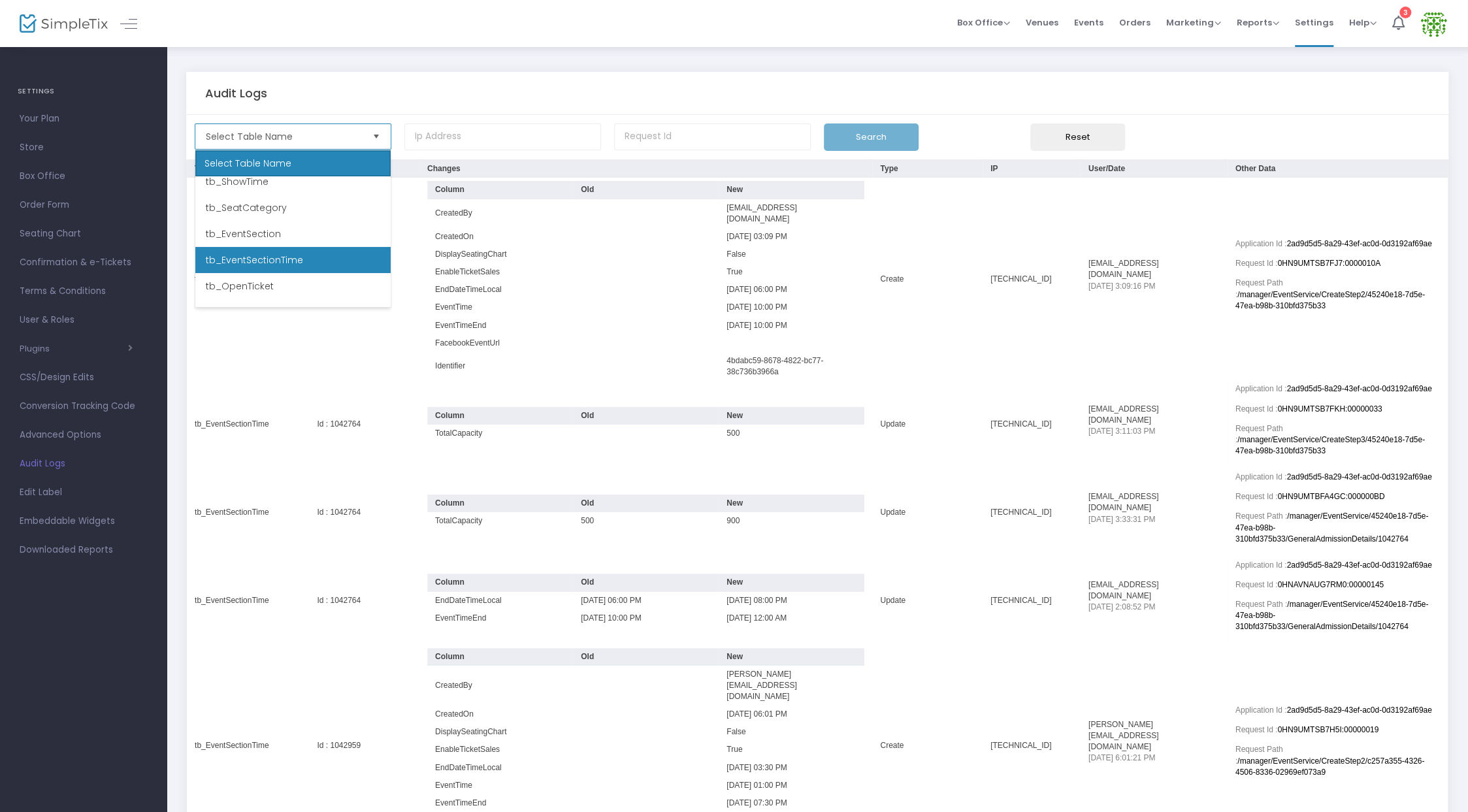
click at [292, 256] on span "tb_EventSectionTime" at bounding box center [254, 259] width 98 height 13
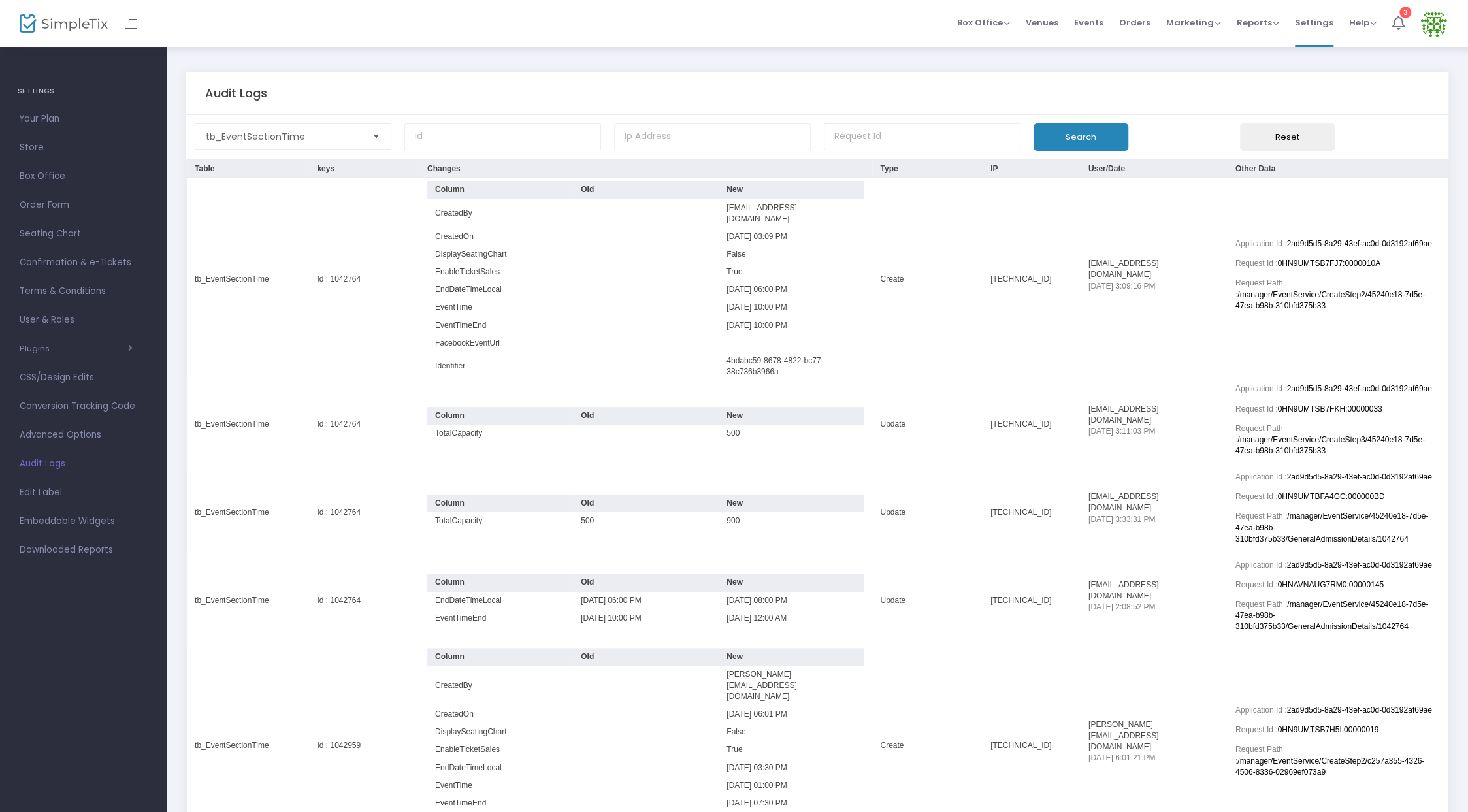
click at [1069, 139] on button "Search" at bounding box center [1081, 137] width 95 height 27
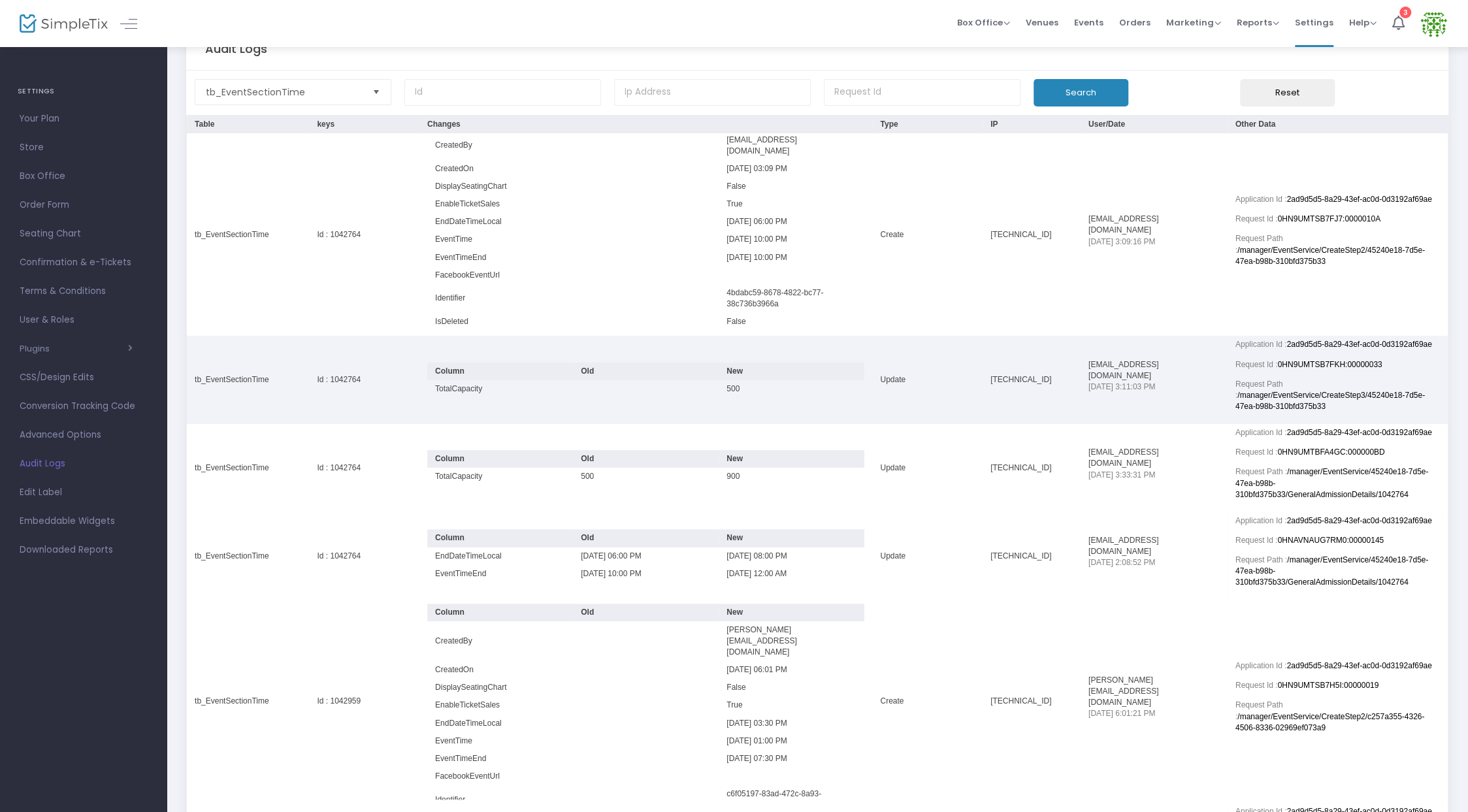
scroll to position [0, 0]
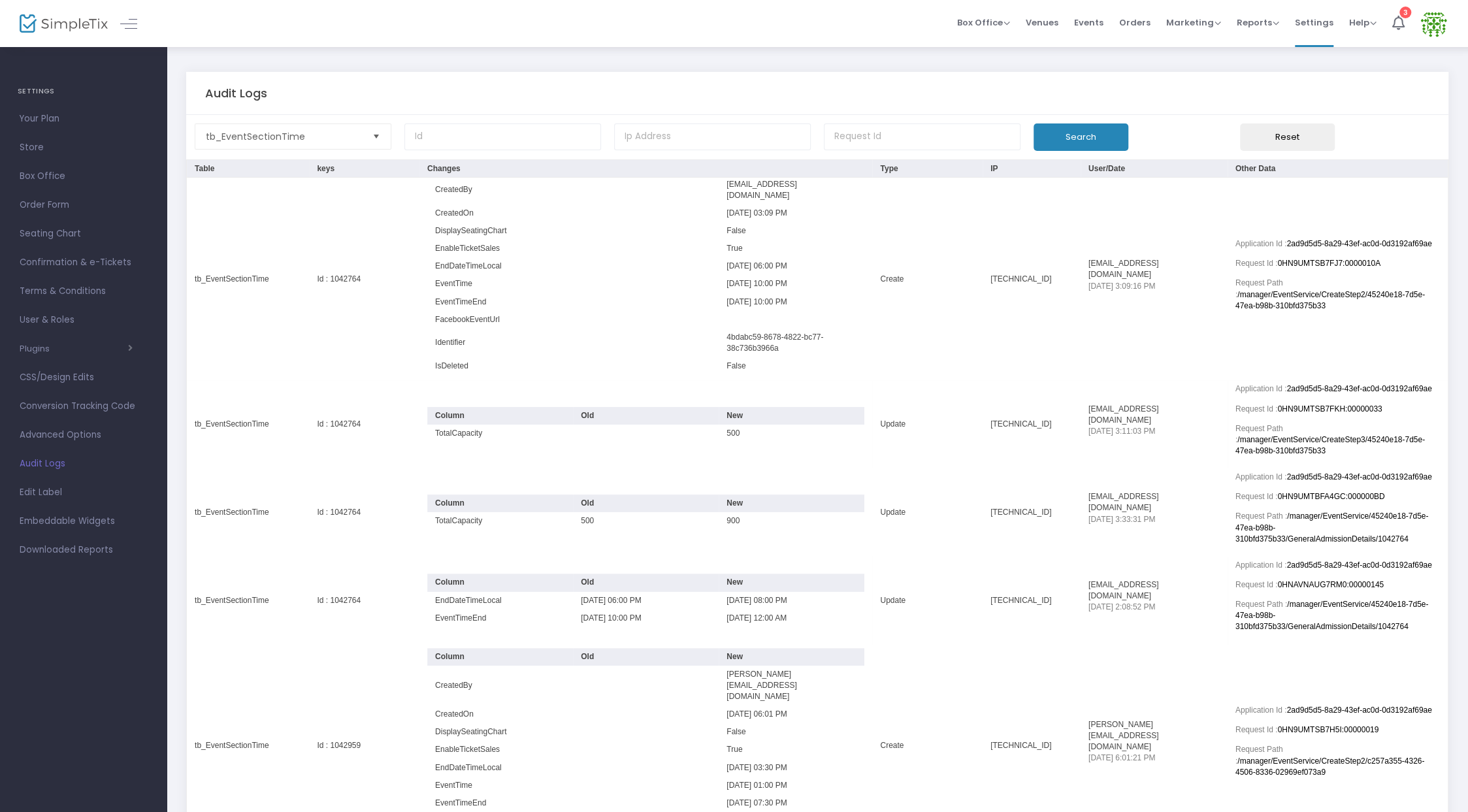
click at [76, 18] on img at bounding box center [64, 24] width 88 height 19
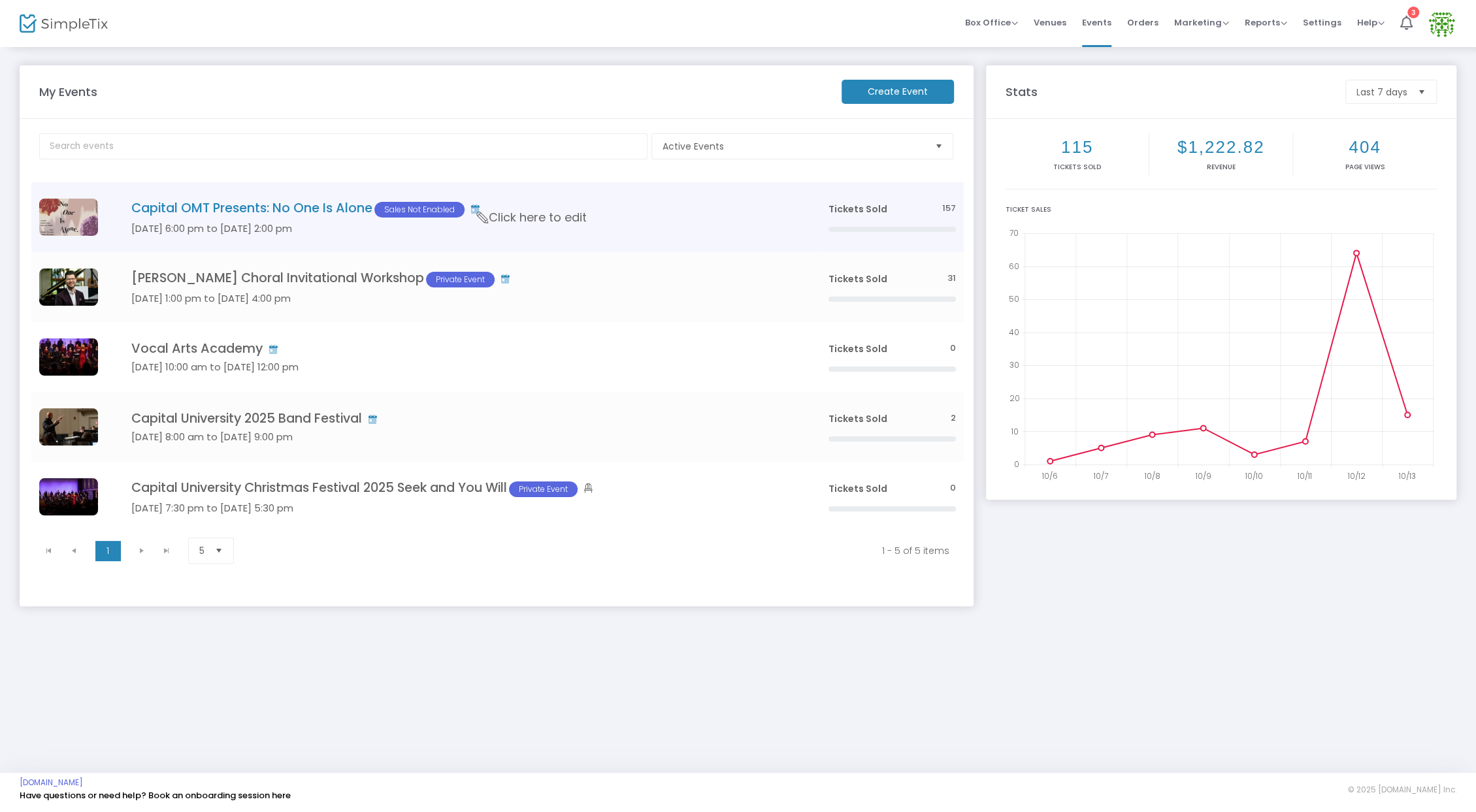
click at [287, 218] on td "Capital OMT Presents: No One Is Alone Sales Not Enabled [DATE] 6:00 pm to [DATE…" at bounding box center [460, 217] width 720 height 70
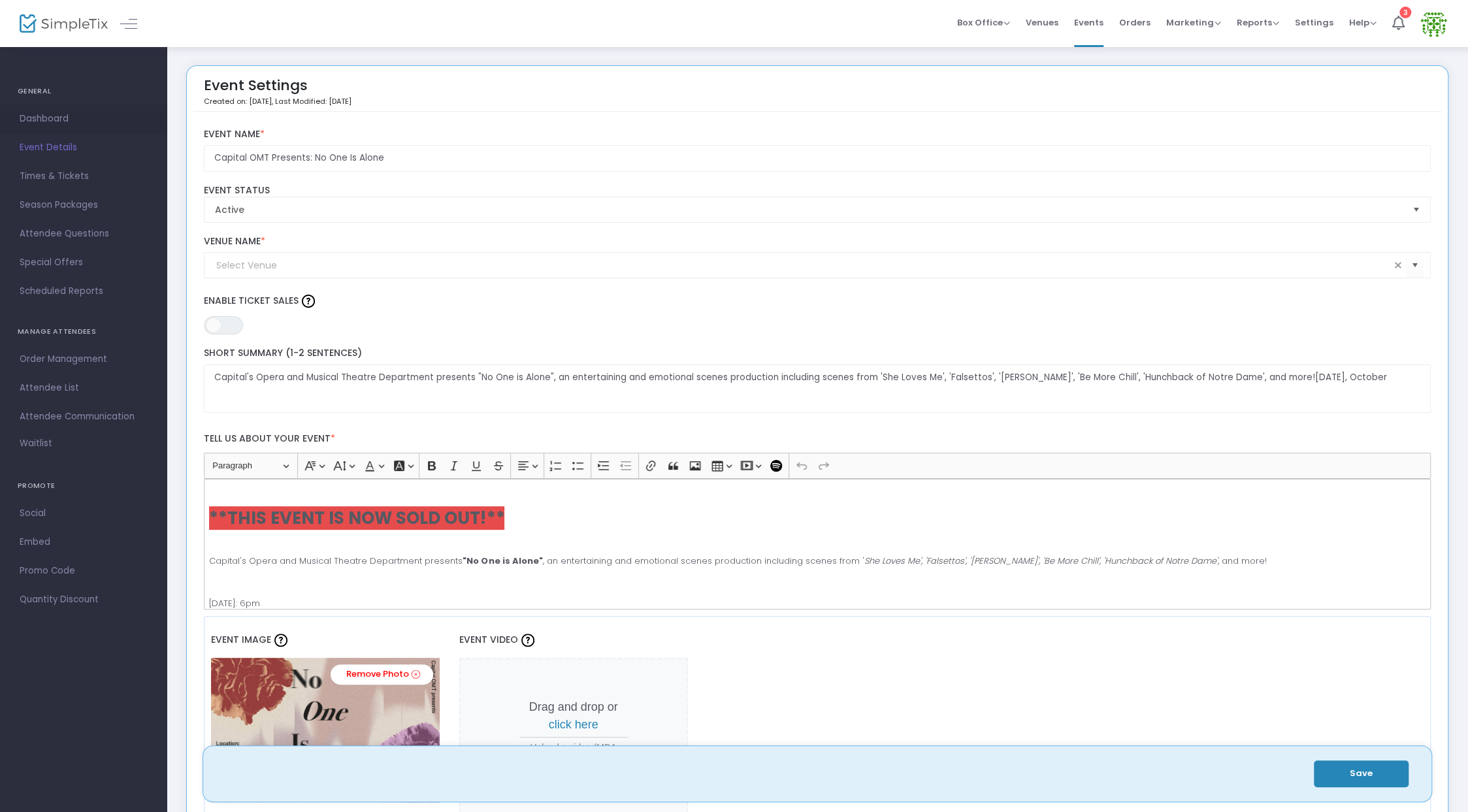
click at [69, 122] on span "Dashboard" at bounding box center [83, 119] width 127 height 17
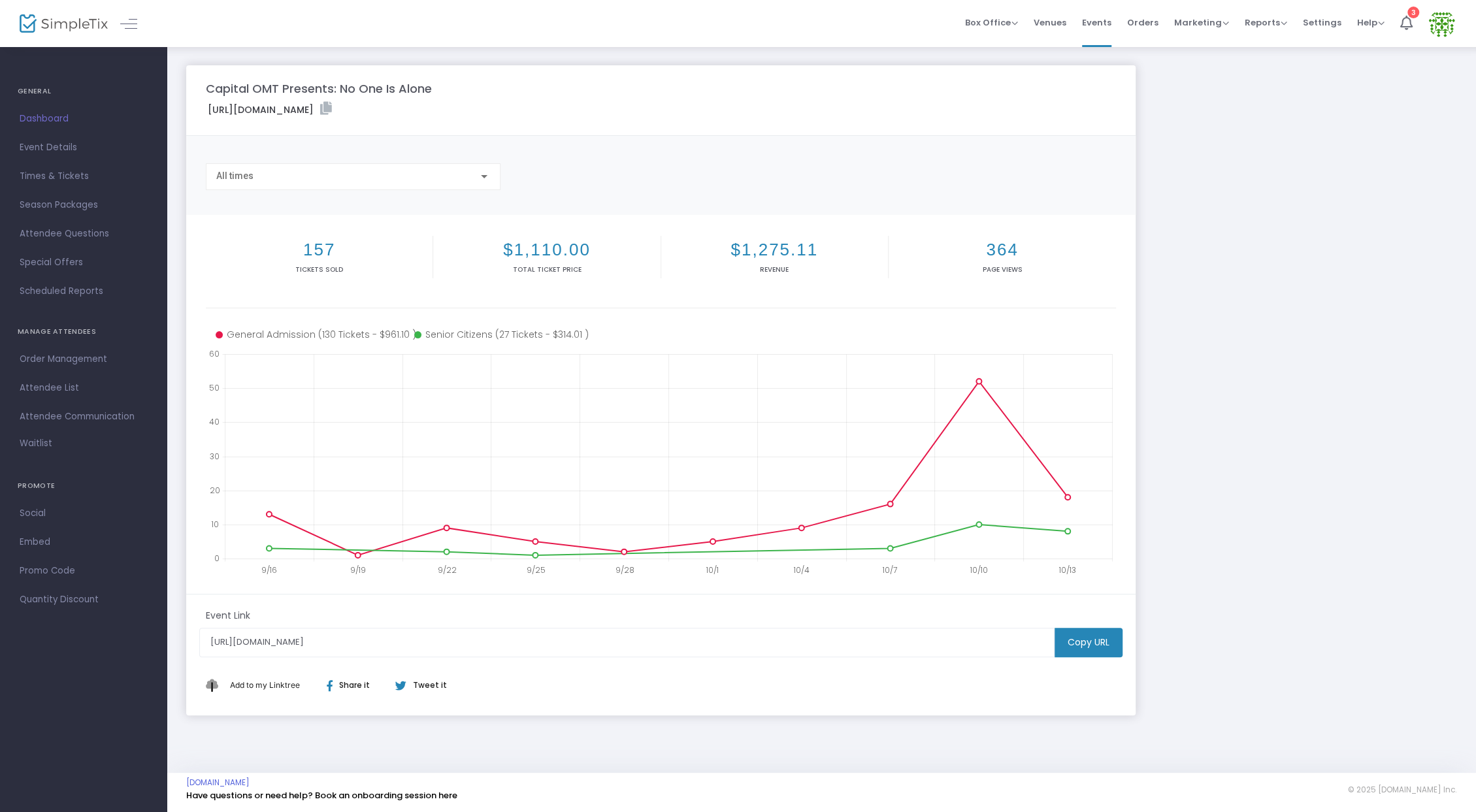
drag, startPoint x: 608, startPoint y: 112, endPoint x: 574, endPoint y: 112, distance: 34.0
click at [332, 112] on label "[URL][DOMAIN_NAME]" at bounding box center [270, 110] width 124 height 15
copy label "237307"
click at [1203, 112] on div "Capital OMT Presents: No One Is Alone [URL][DOMAIN_NAME] Copy All times 157 Tic…" at bounding box center [821, 390] width 1283 height 650
click at [7, 12] on m-brand at bounding box center [83, 23] width 167 height 47
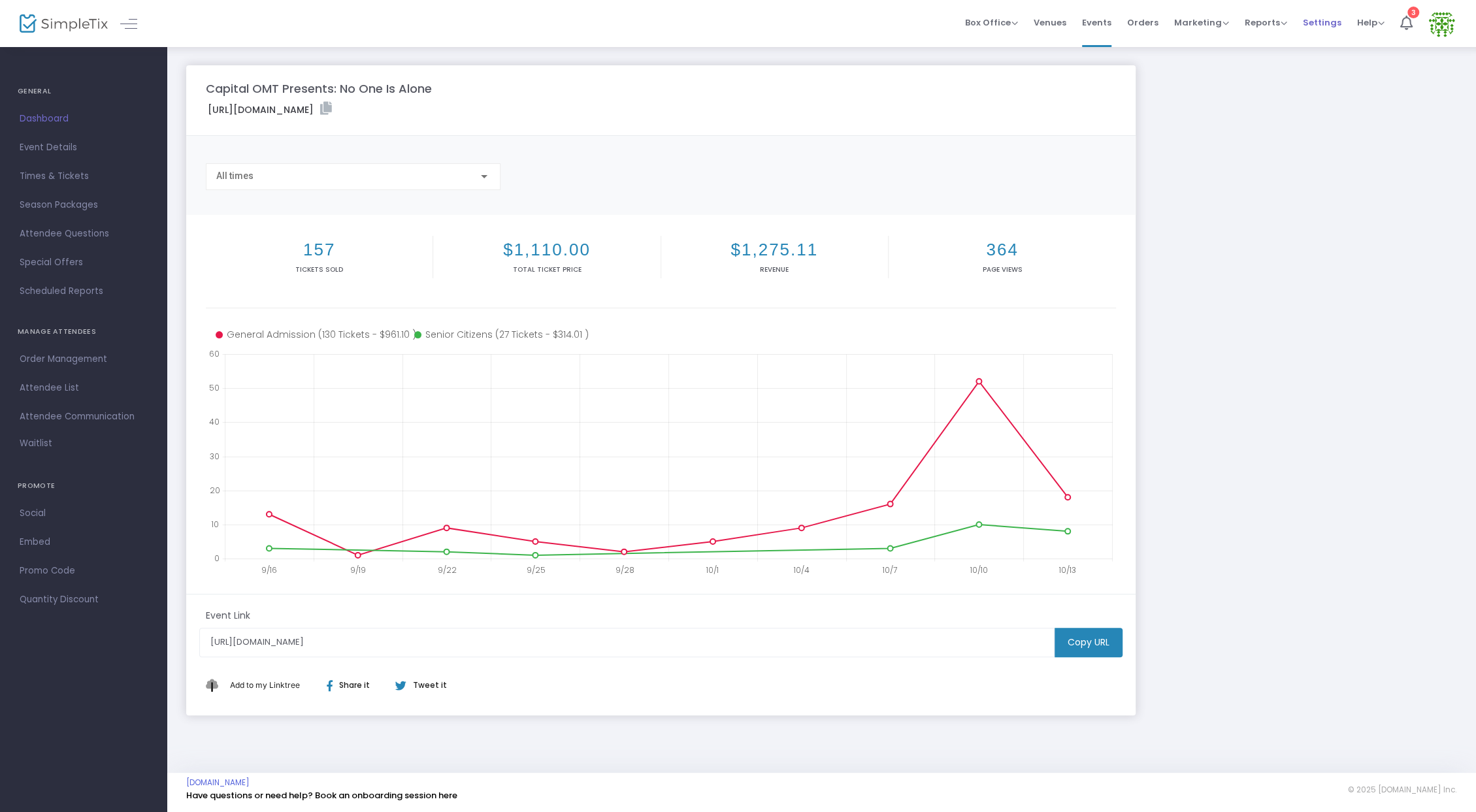
click at [1320, 13] on span "Settings" at bounding box center [1321, 22] width 38 height 33
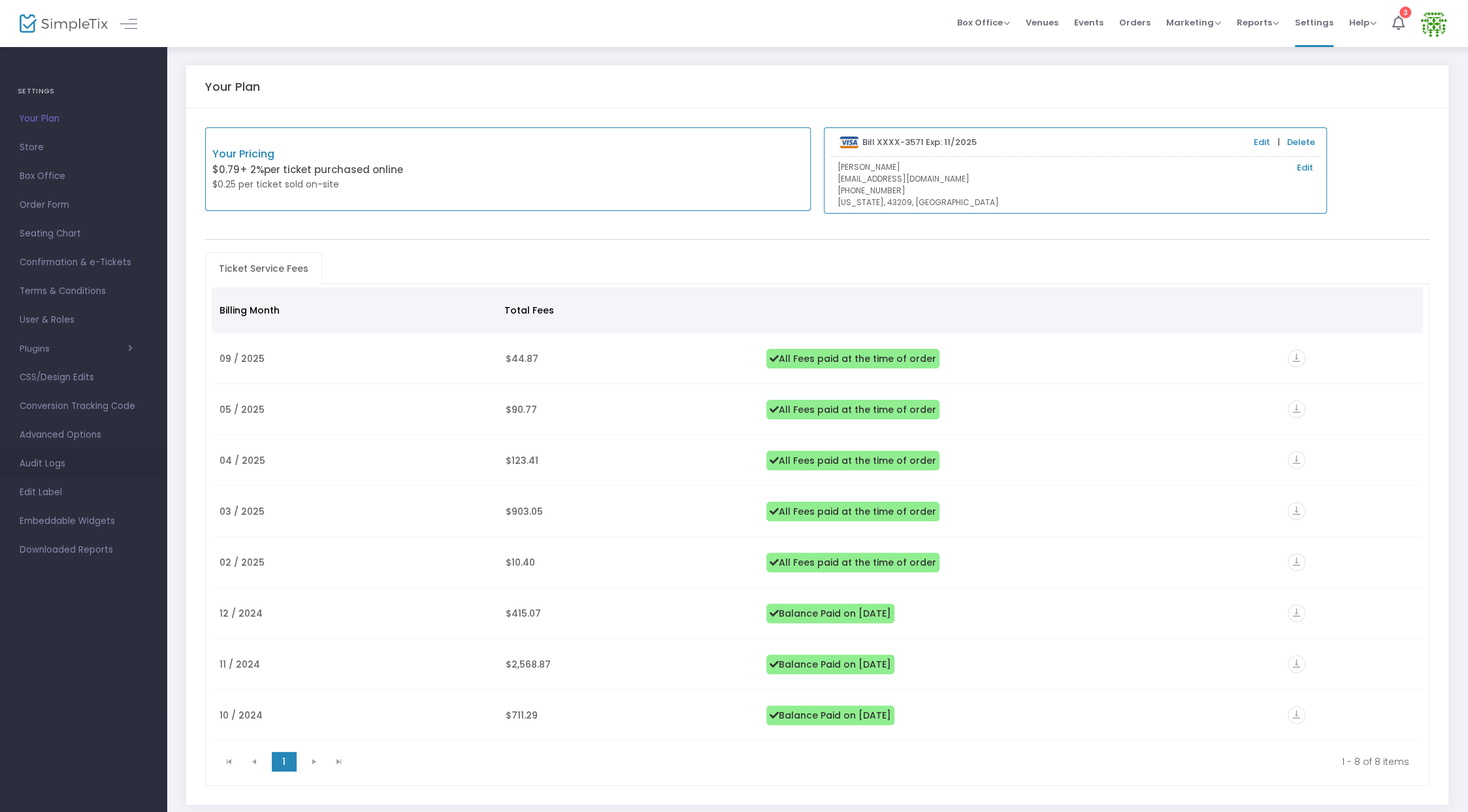
click at [75, 465] on span "Audit Logs" at bounding box center [83, 464] width 127 height 17
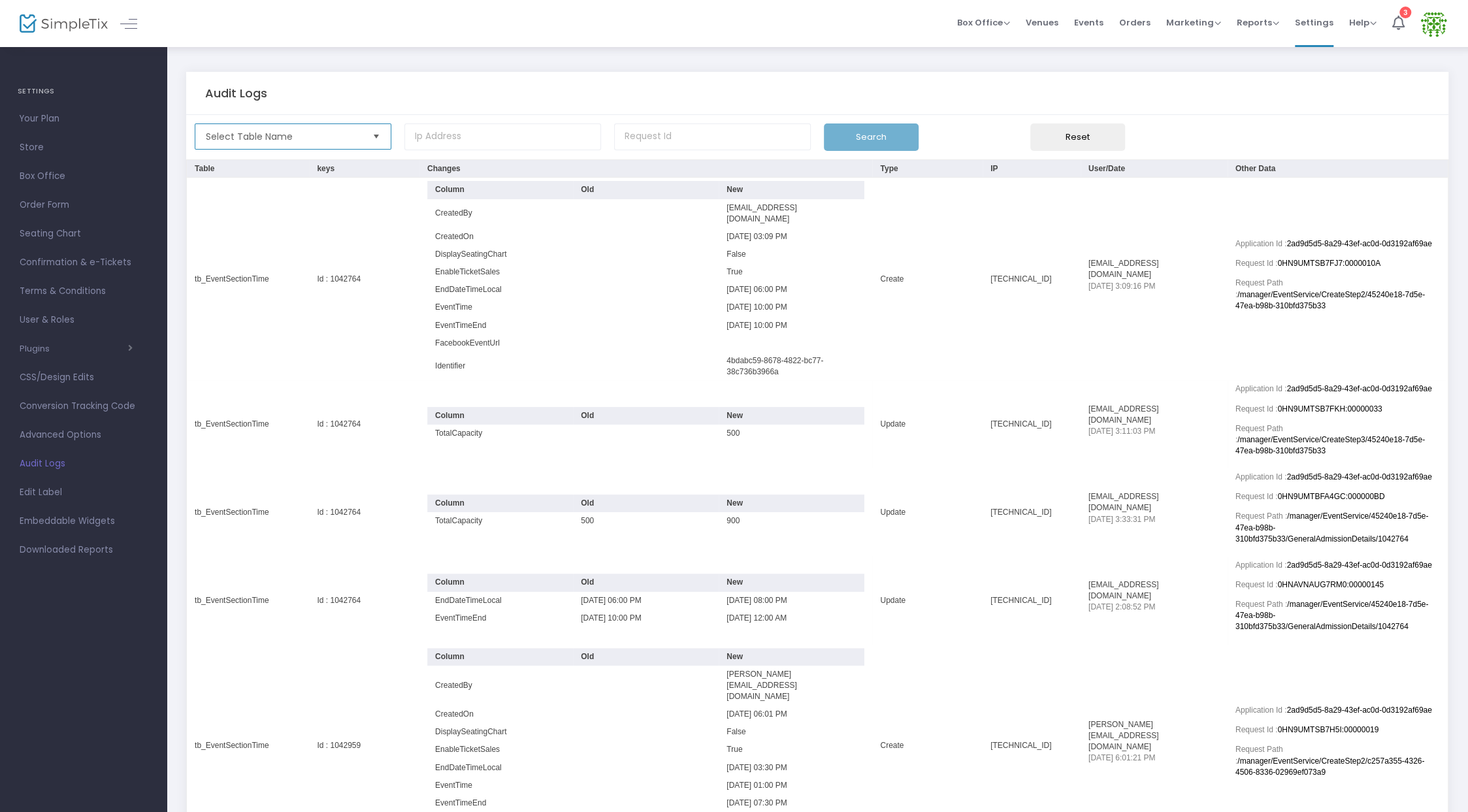
click at [321, 135] on span "Select Table Name" at bounding box center [284, 136] width 156 height 13
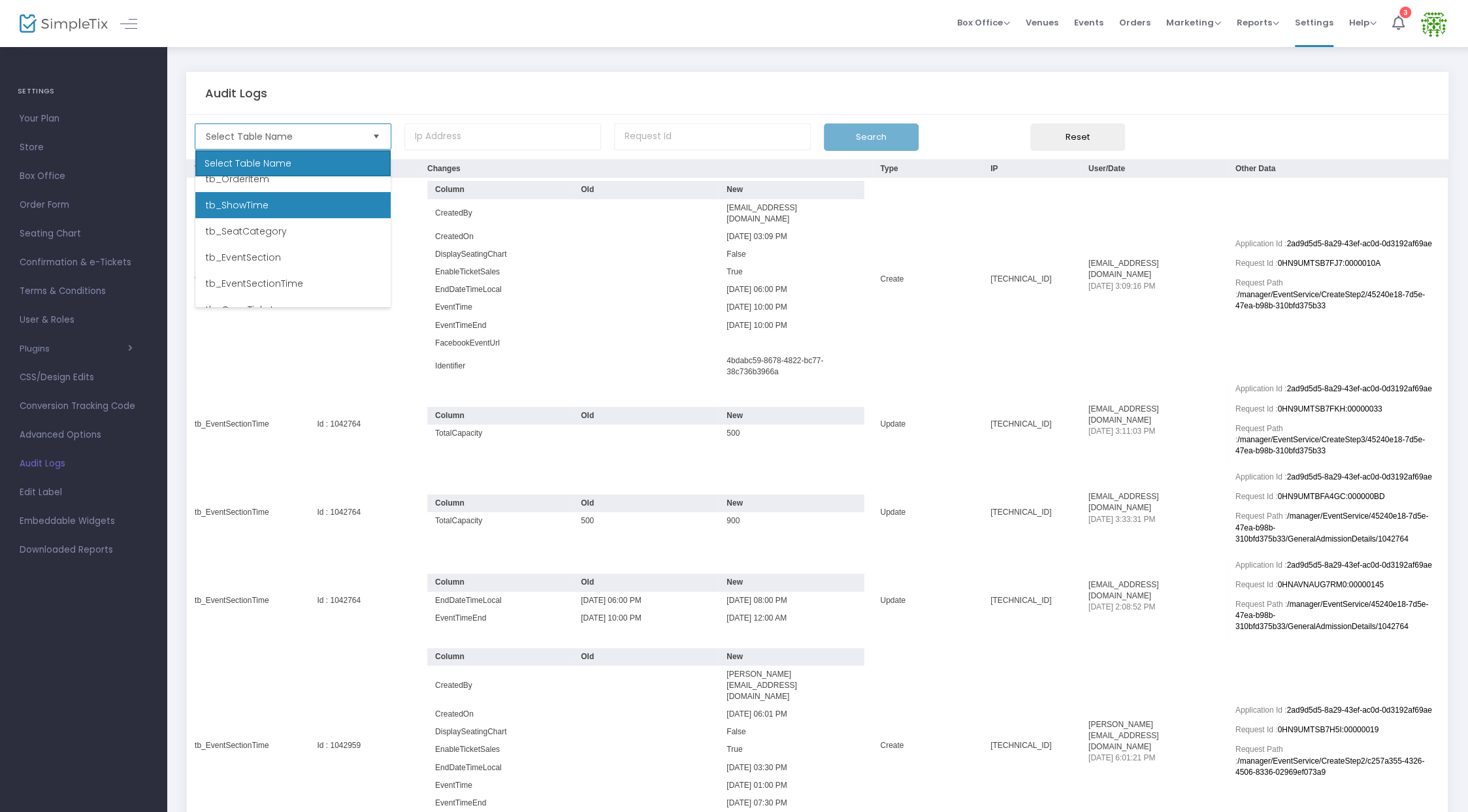
scroll to position [70, 0]
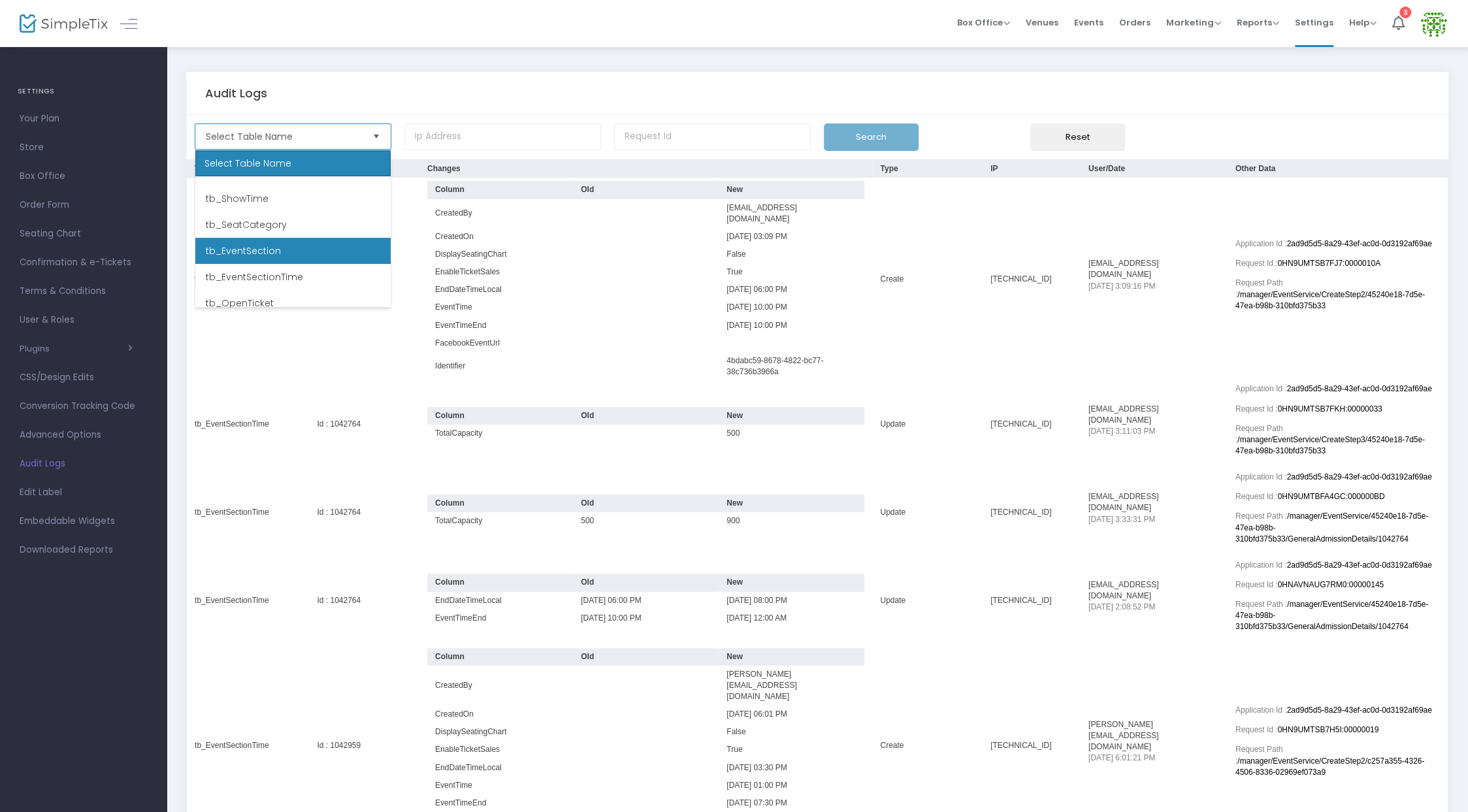
click at [302, 258] on li "tb_EventSection" at bounding box center [293, 251] width 195 height 26
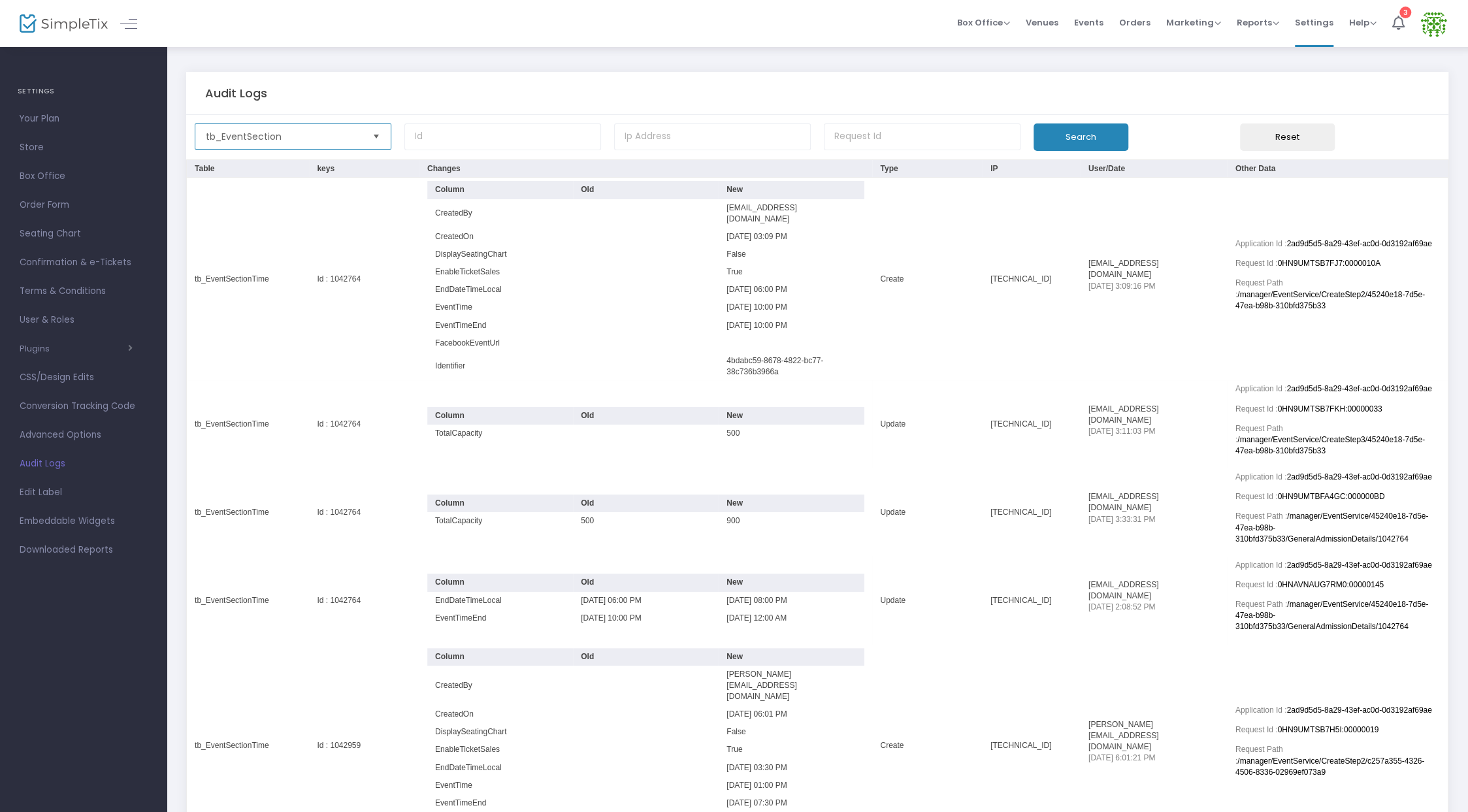
click at [355, 133] on span "tb_EventSection" at bounding box center [284, 136] width 156 height 13
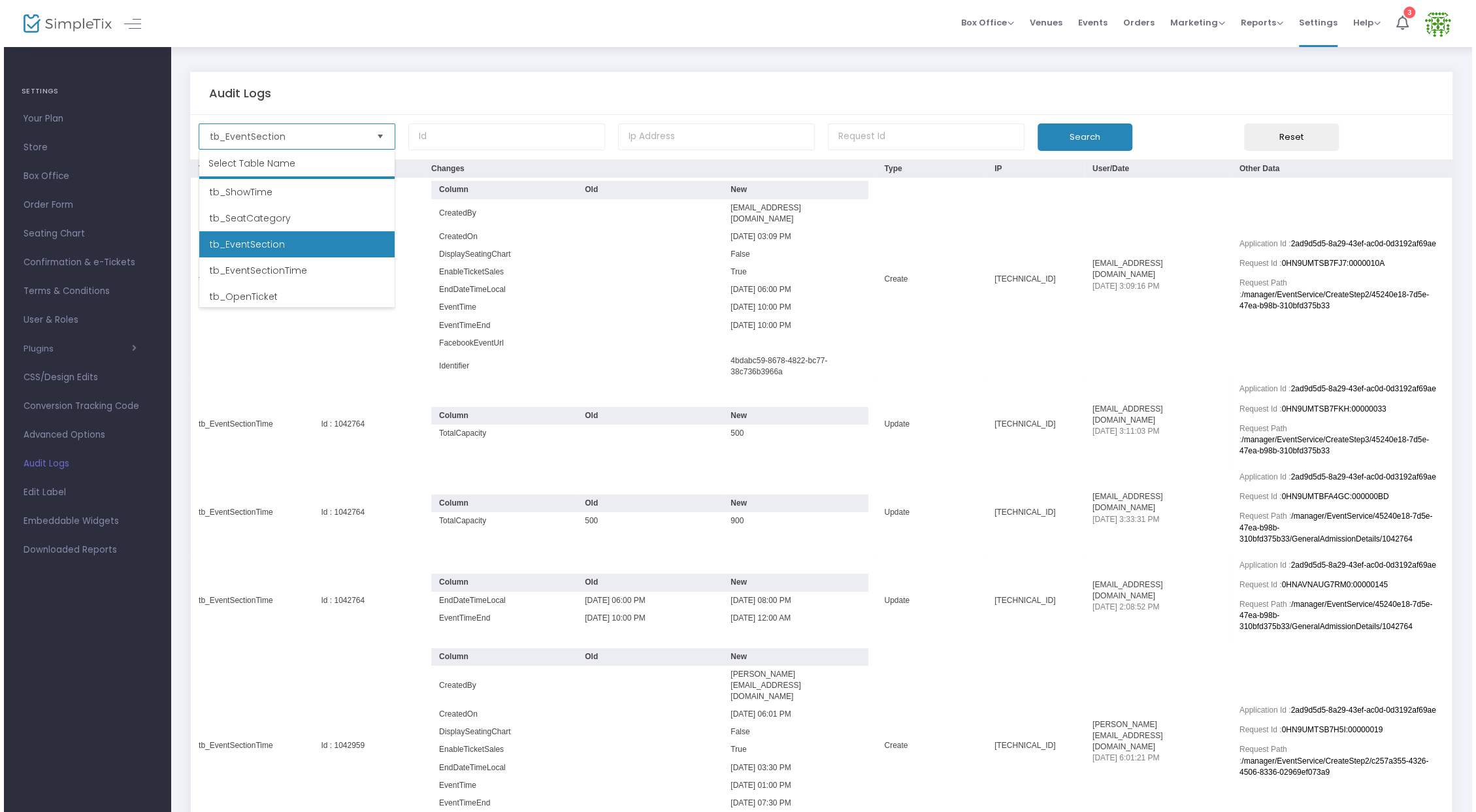
scroll to position [78, 0]
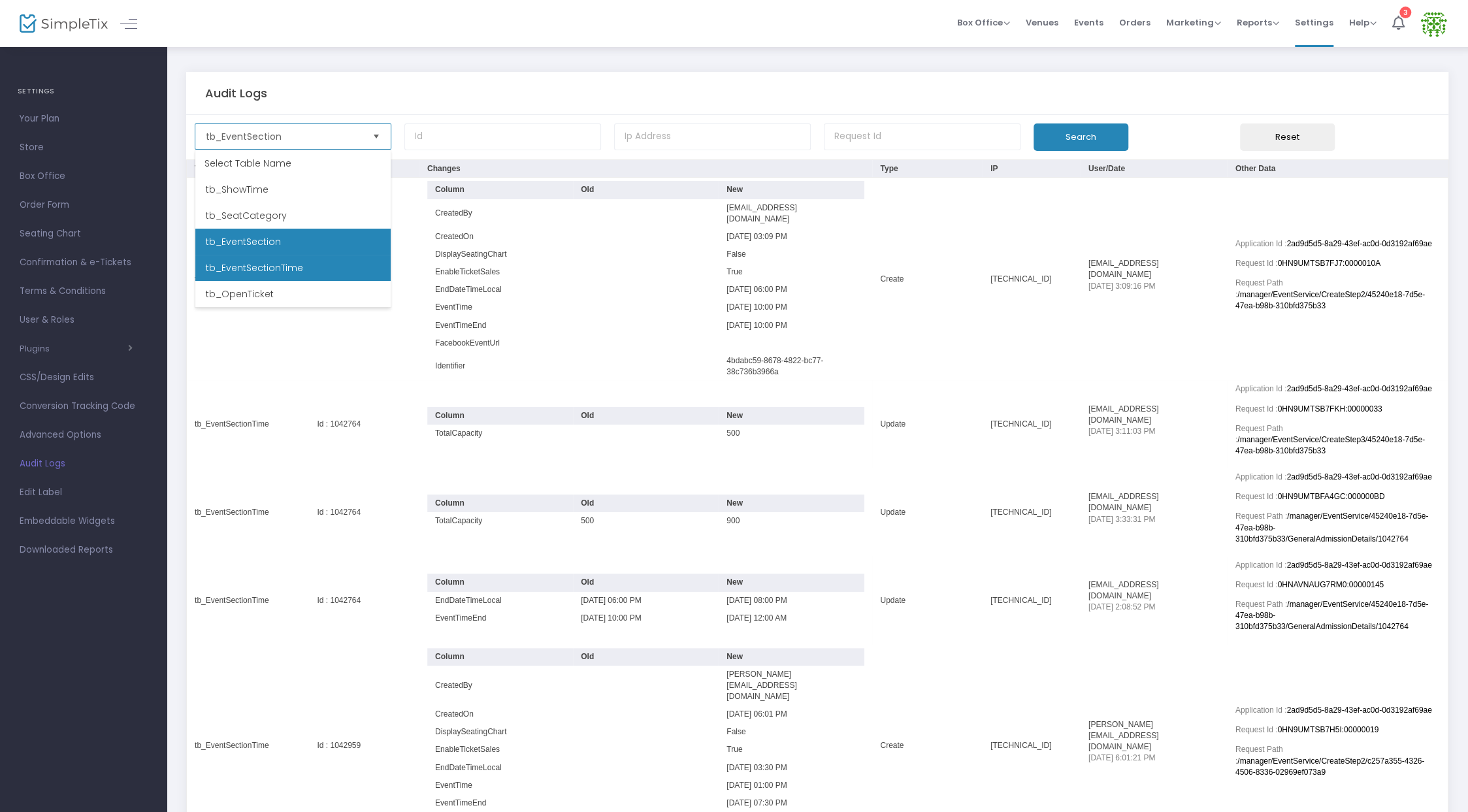
click at [319, 267] on li "tb_EventSectionTime" at bounding box center [293, 268] width 195 height 26
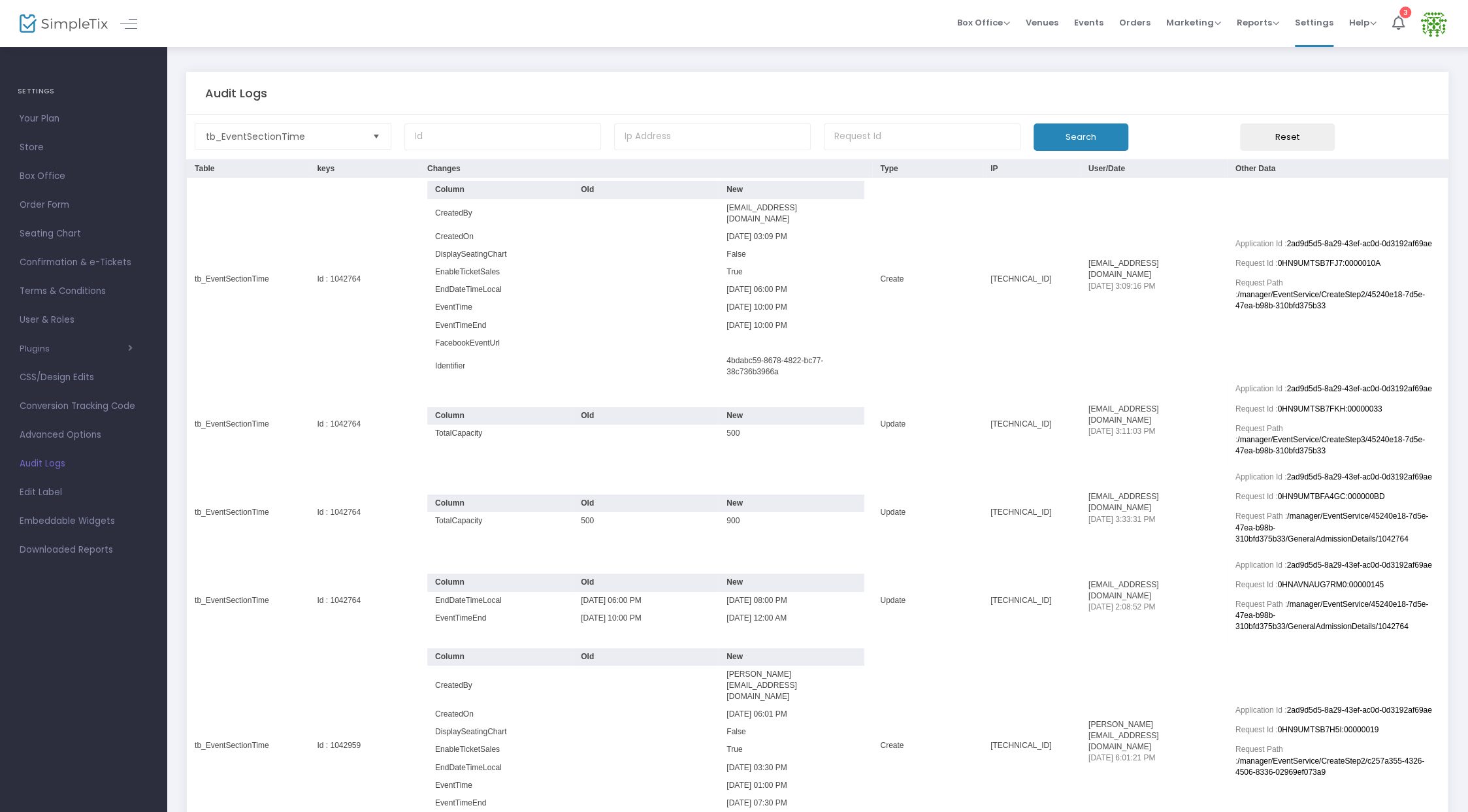
click at [1071, 138] on button "Search" at bounding box center [1081, 137] width 95 height 27
click at [500, 138] on input at bounding box center [502, 137] width 196 height 27
paste input "237307"
click at [1100, 136] on button "Search" at bounding box center [1081, 137] width 95 height 27
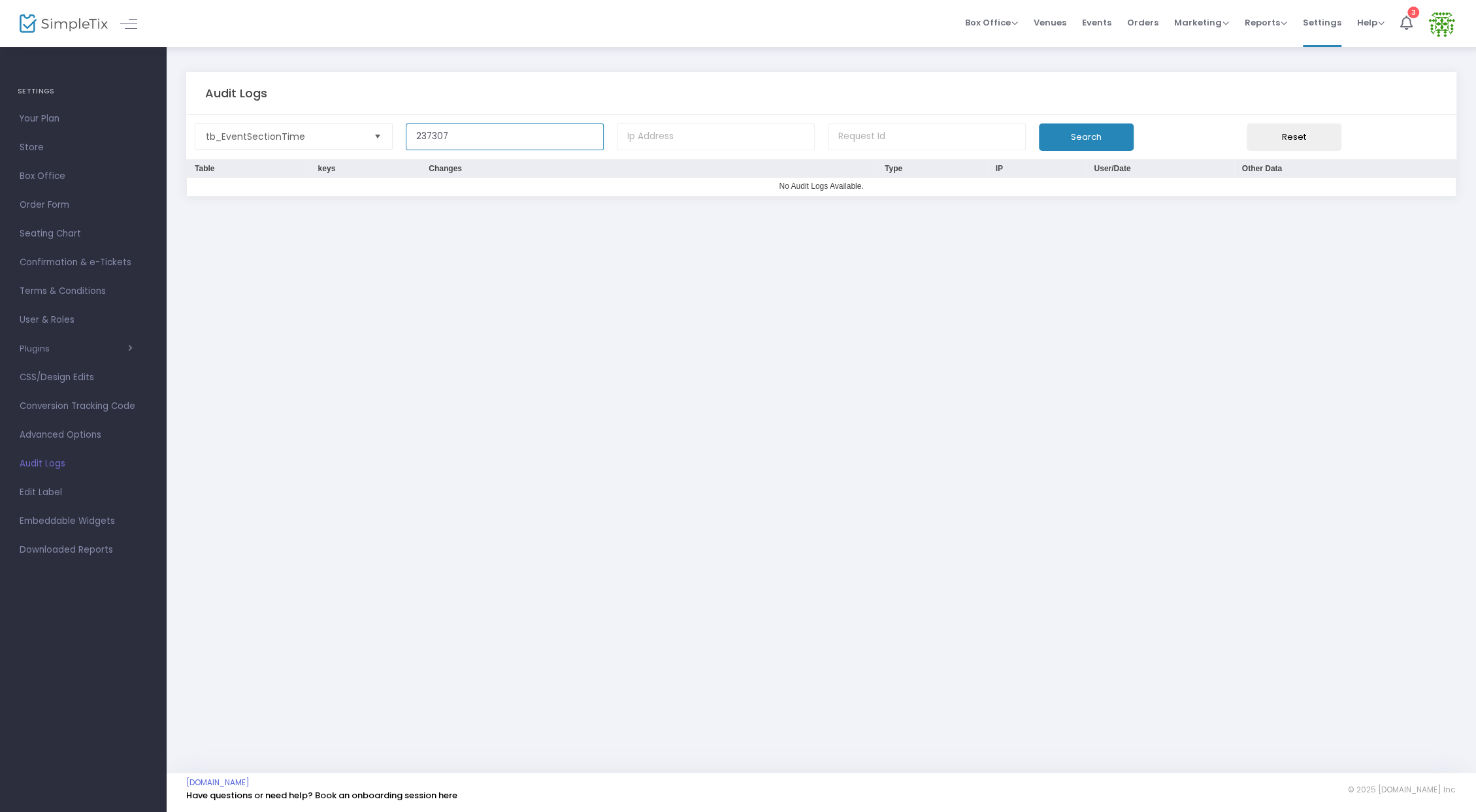
click at [529, 139] on input "237307" at bounding box center [505, 137] width 198 height 27
type input "\"
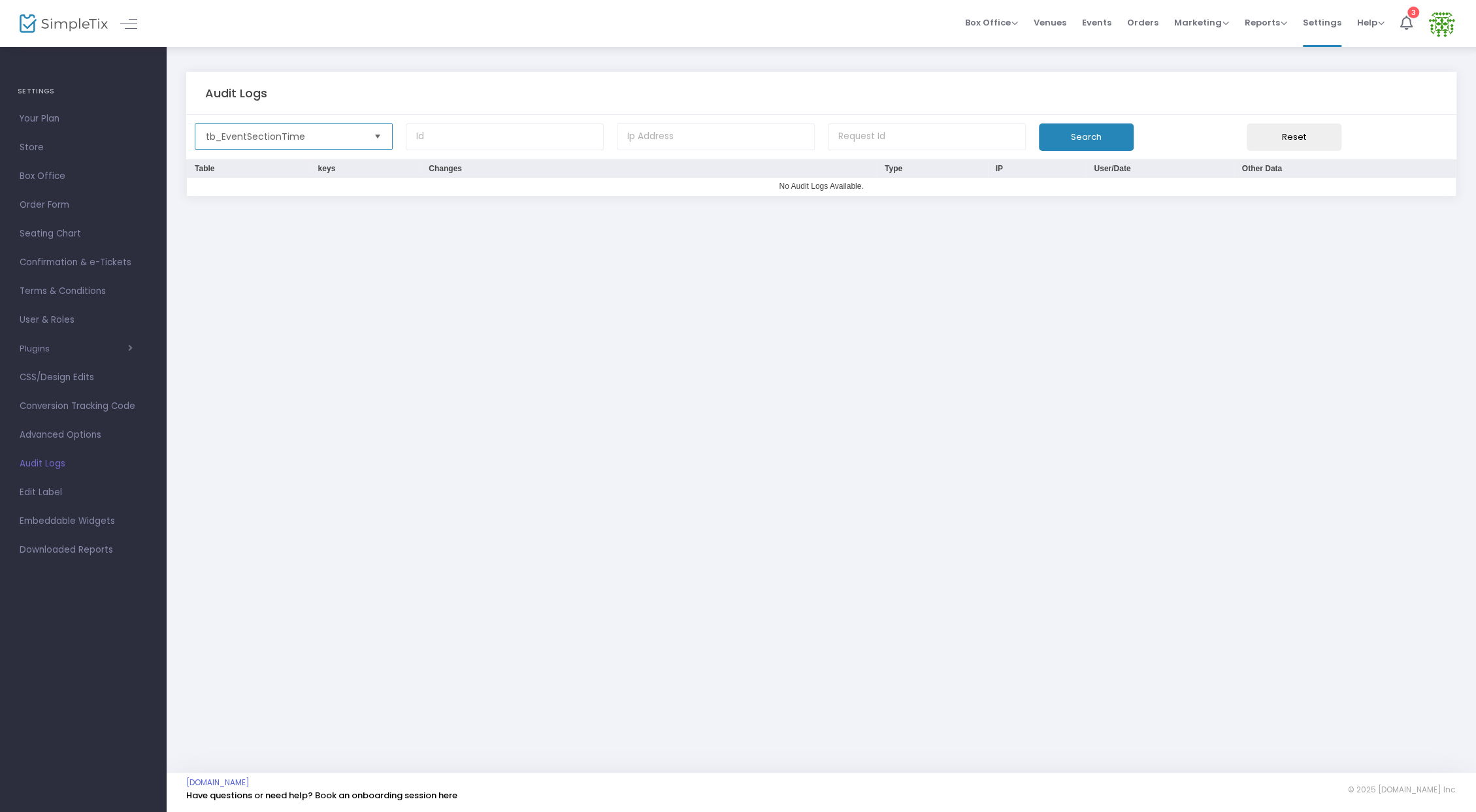
click at [342, 144] on span "tb_EventSectionTime" at bounding box center [285, 136] width 168 height 25
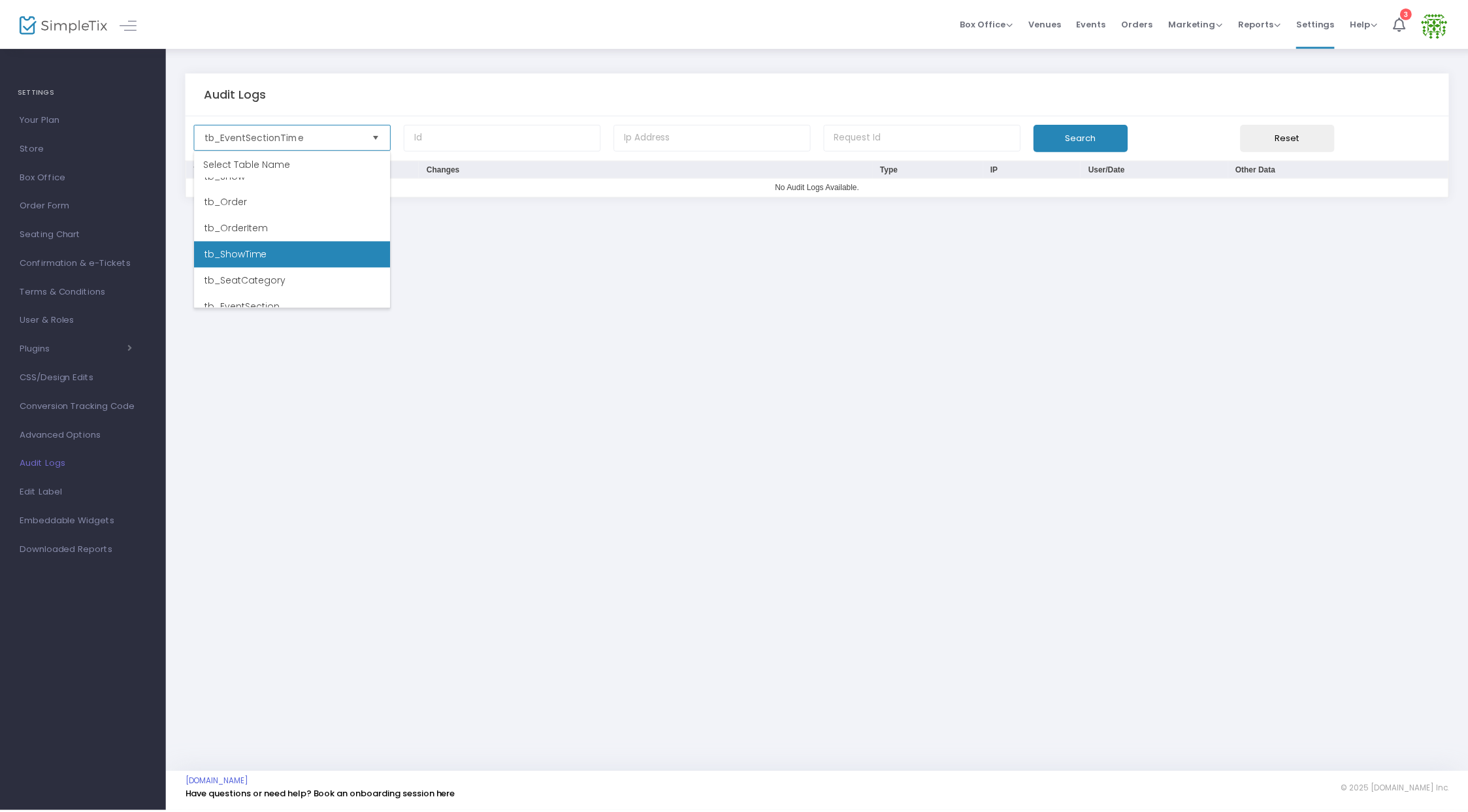
scroll to position [0, 0]
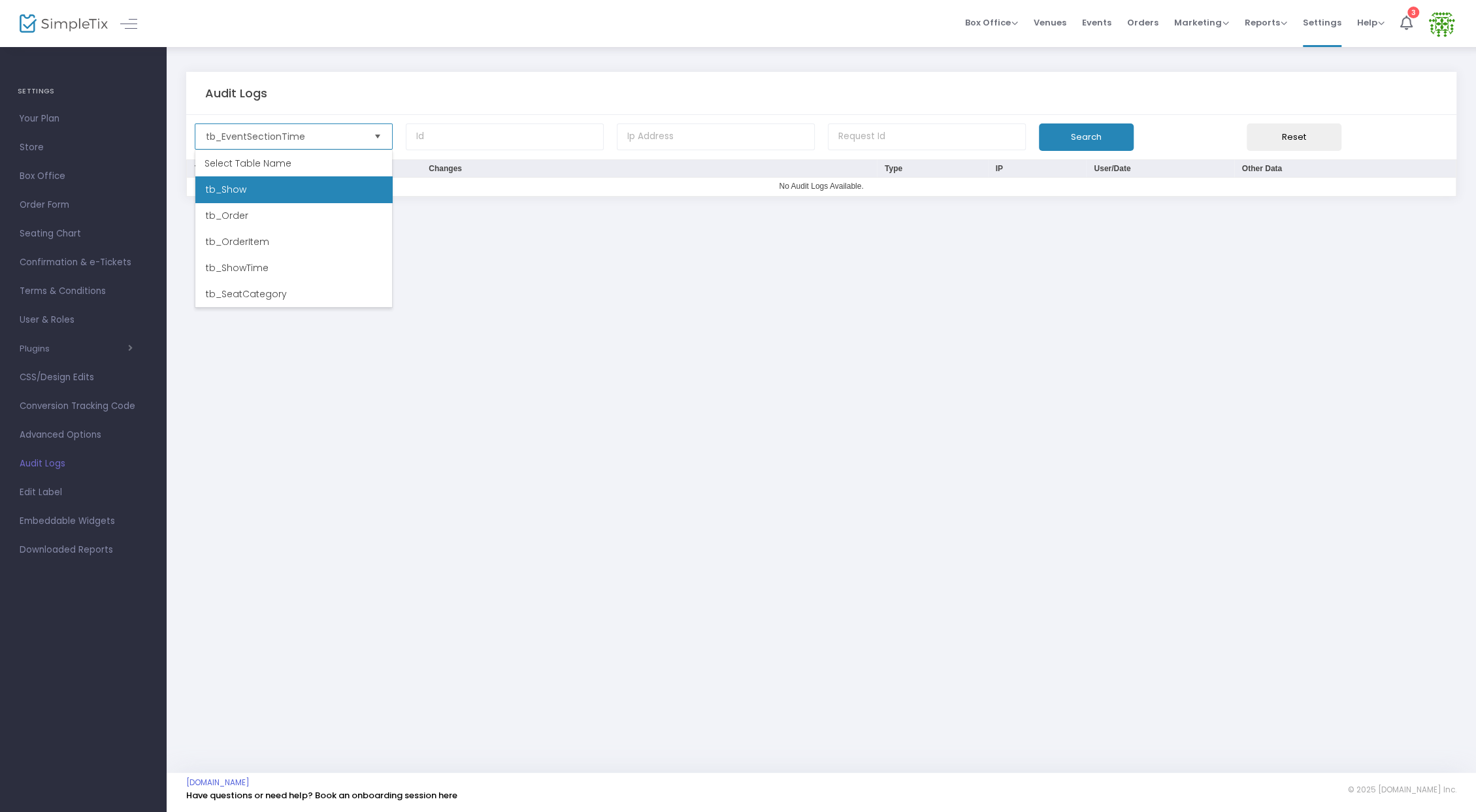
click at [303, 194] on li "tb_Show" at bounding box center [293, 189] width 196 height 26
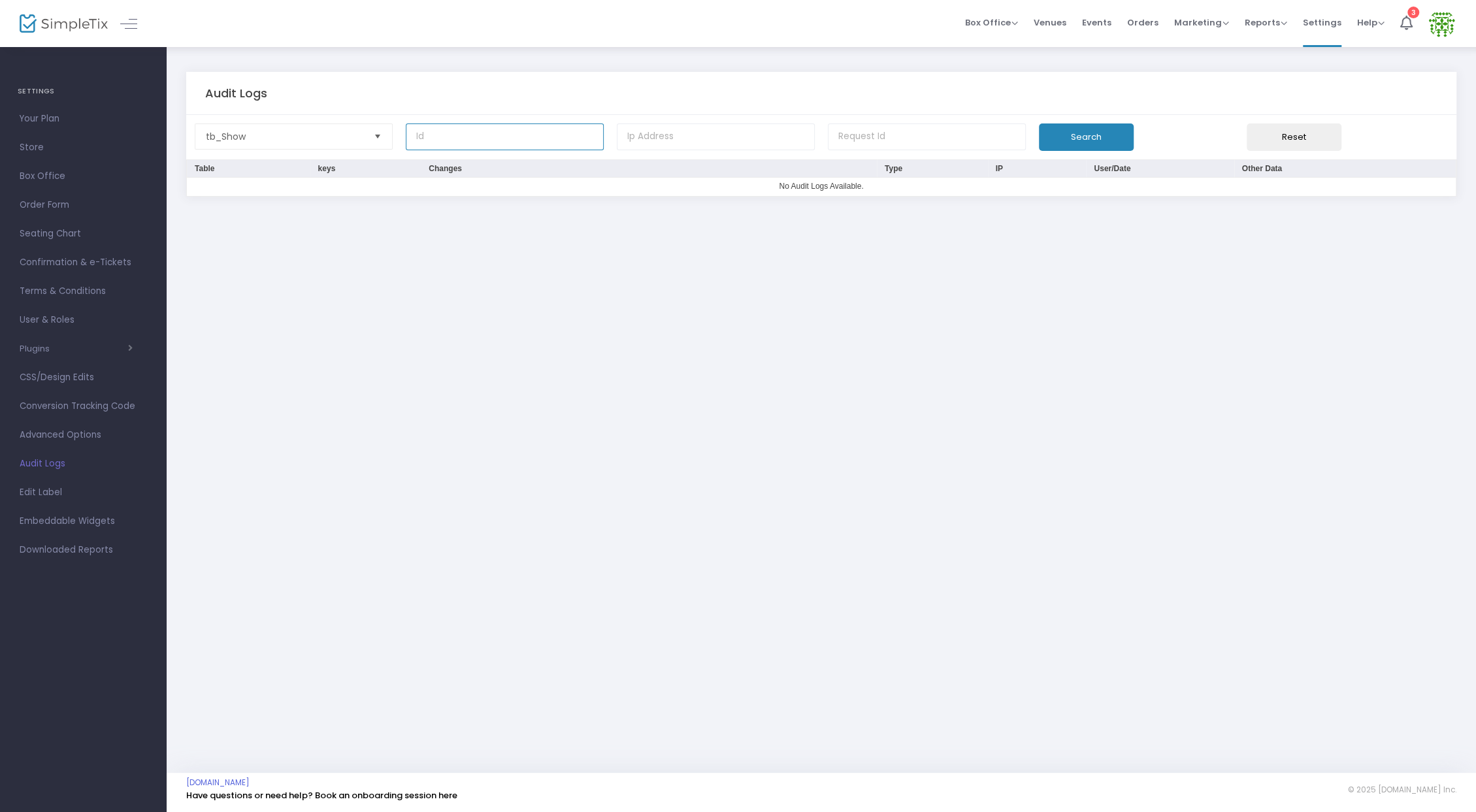
click at [445, 139] on input at bounding box center [505, 137] width 198 height 27
paste input "237307"
type input "237307"
click at [1108, 149] on button "Search" at bounding box center [1087, 137] width 95 height 27
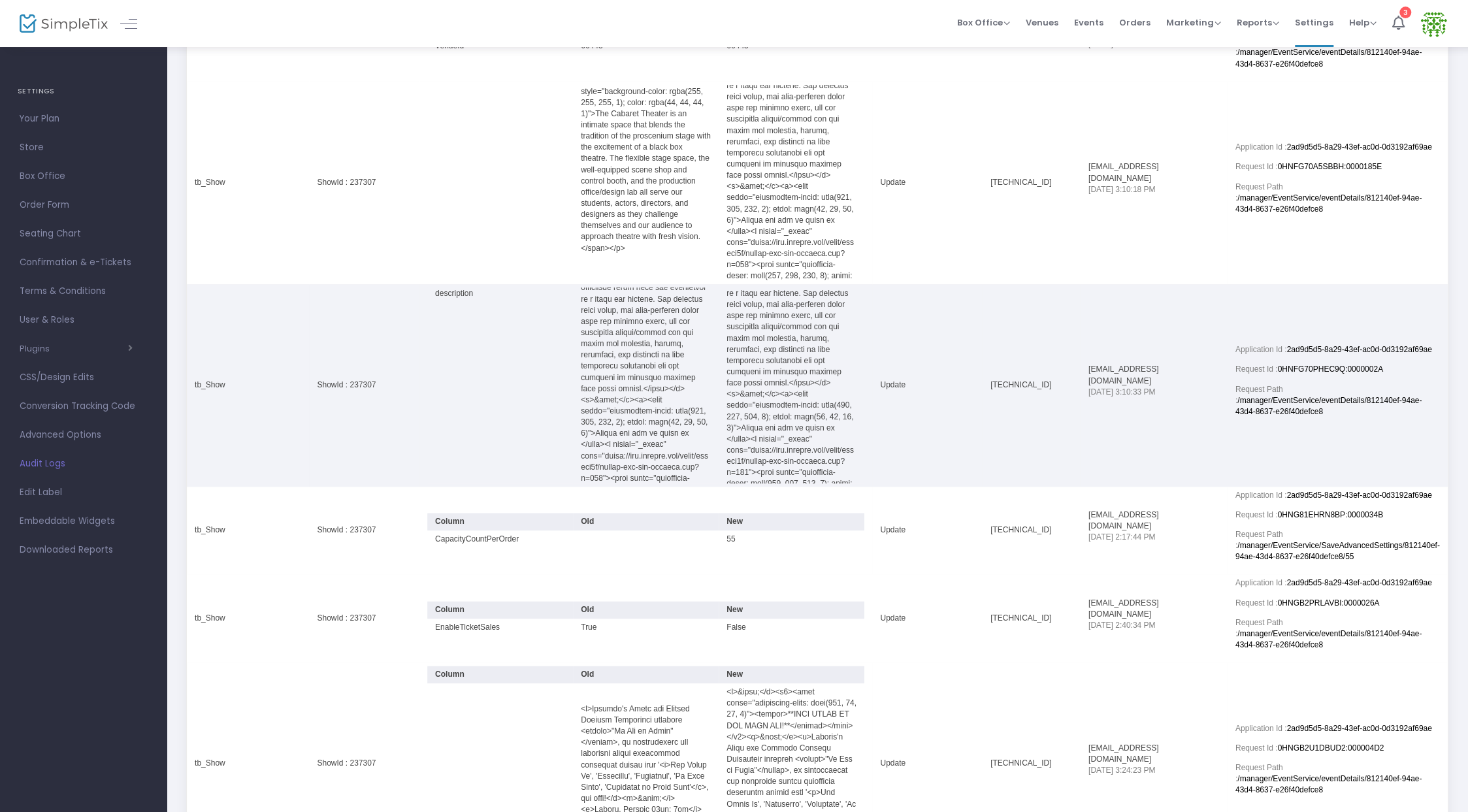
scroll to position [1198, 0]
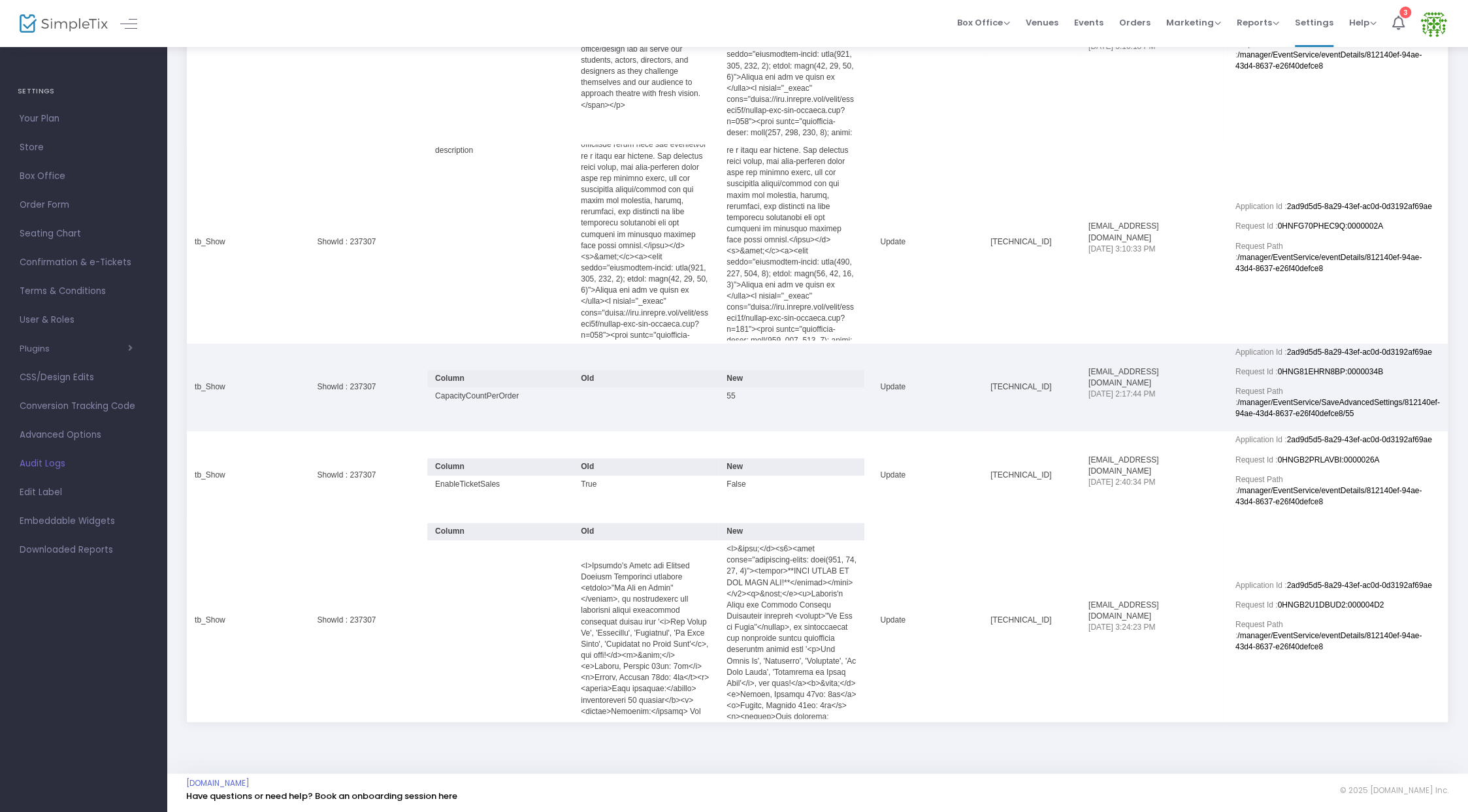
click at [490, 393] on td "CapacityCountPerOrder" at bounding box center [500, 396] width 145 height 18
click at [730, 393] on td "55" at bounding box center [791, 396] width 145 height 18
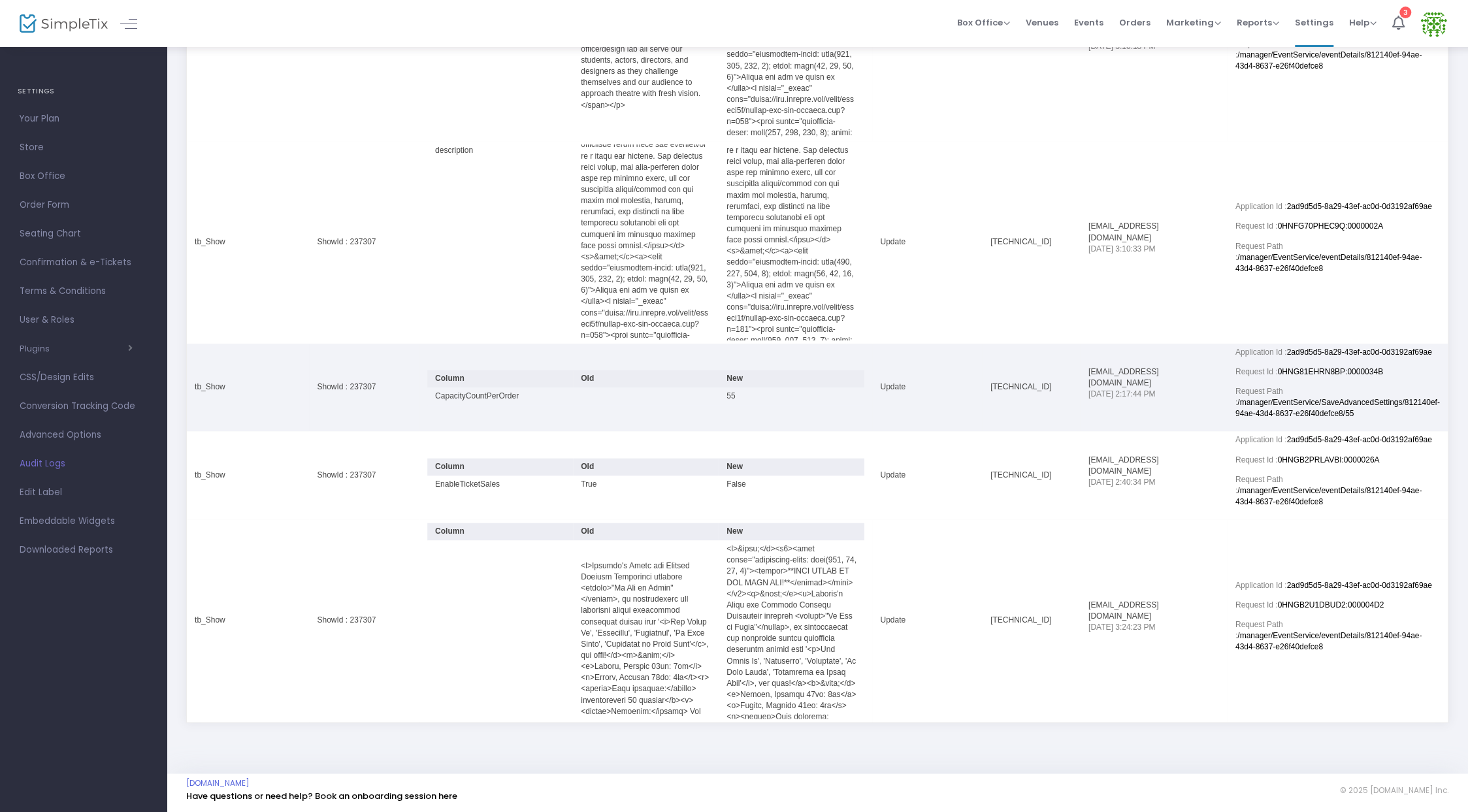
click at [490, 398] on td "CapacityCountPerOrder" at bounding box center [500, 396] width 145 height 18
copy td "CapacityCountPerOrder"
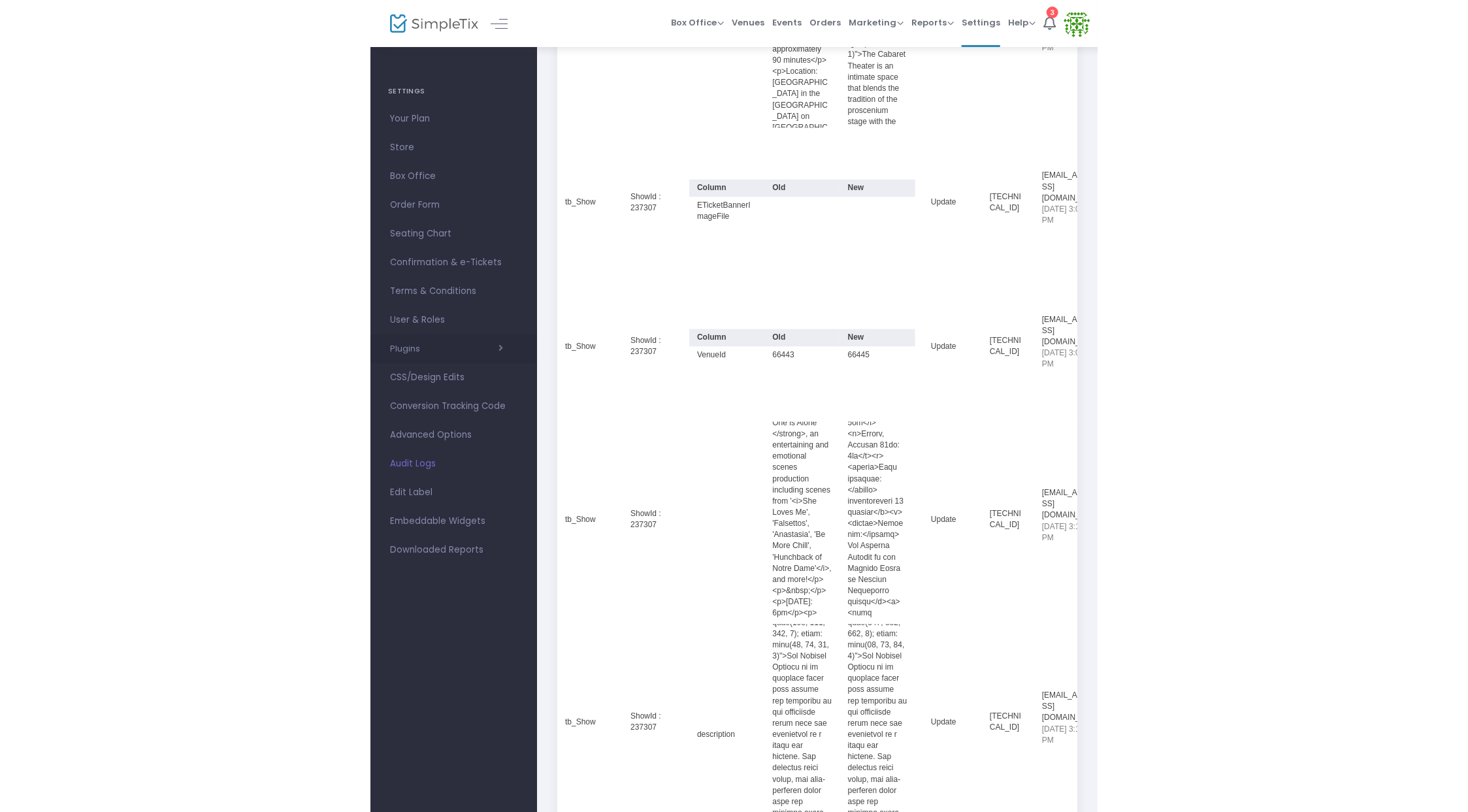
scroll to position [123, 0]
